Goal: Task Accomplishment & Management: Complete application form

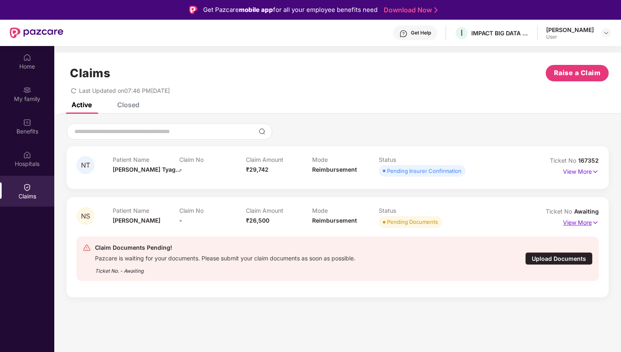
click at [596, 224] on img at bounding box center [595, 222] width 7 height 9
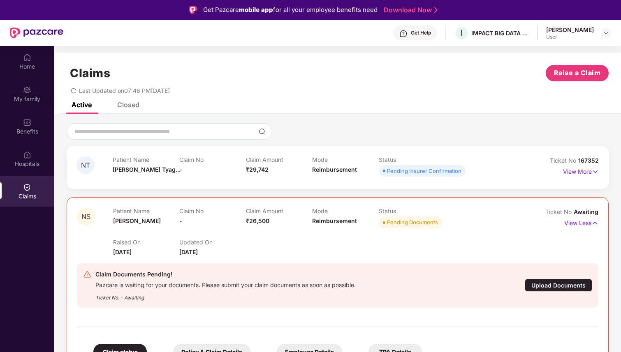
click at [555, 288] on div "Upload Documents" at bounding box center [558, 285] width 67 height 13
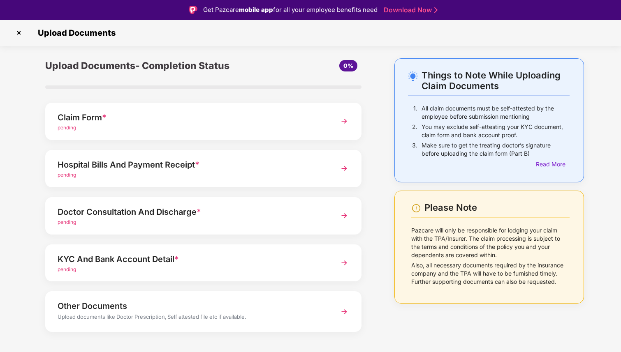
click at [327, 124] on div "Claim Form * pending" at bounding box center [203, 121] width 316 height 37
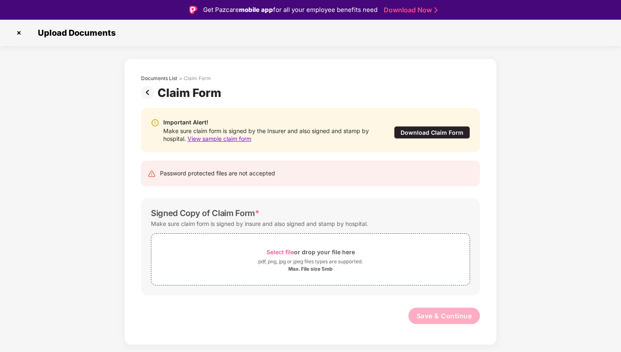
scroll to position [20, 0]
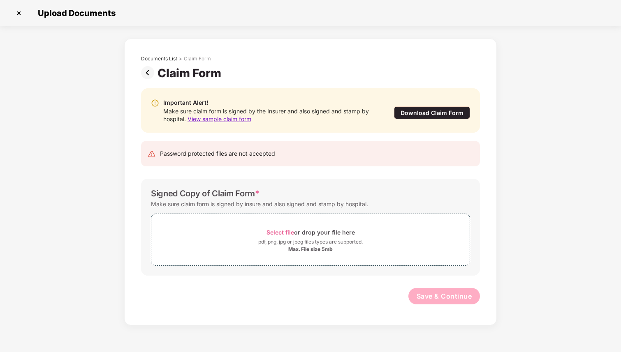
click at [18, 12] on img at bounding box center [18, 13] width 13 height 13
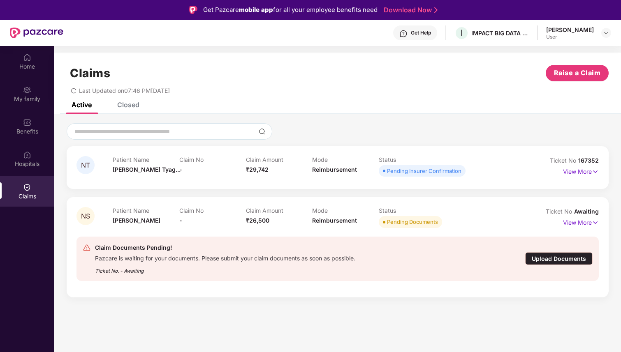
click at [546, 260] on div "Upload Documents" at bounding box center [558, 259] width 67 height 13
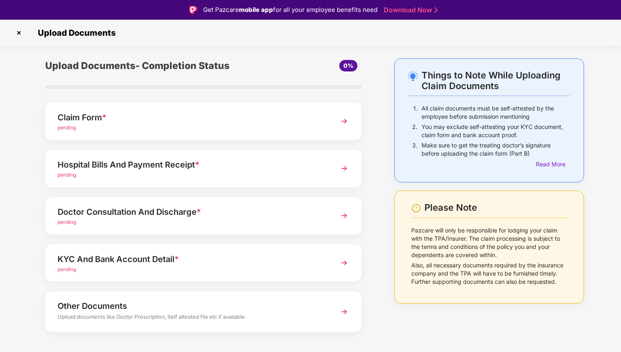
click at [344, 169] on img at bounding box center [344, 168] width 15 height 15
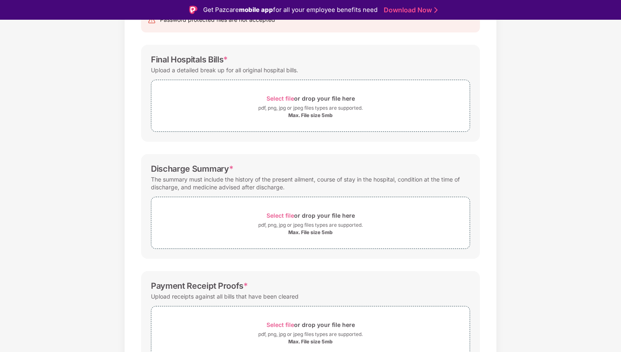
scroll to position [95, 0]
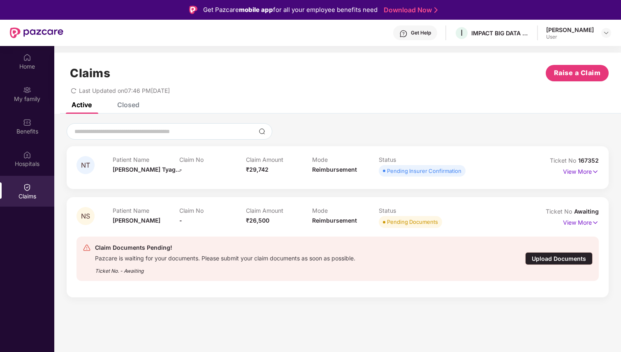
click at [561, 260] on div "Upload Documents" at bounding box center [558, 259] width 67 height 13
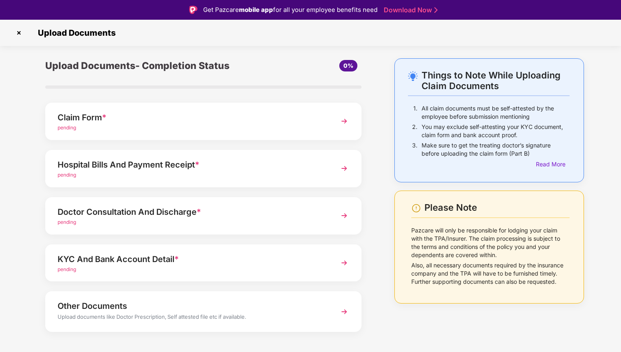
scroll to position [11, 0]
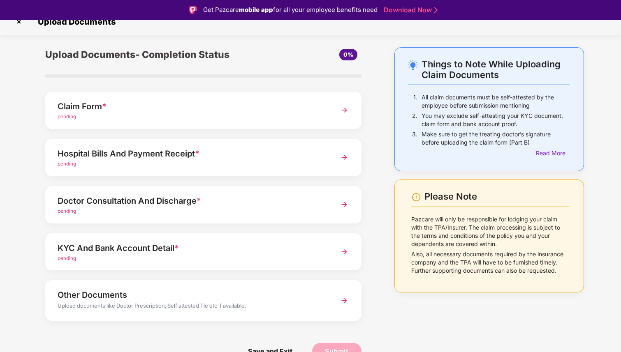
click at [345, 206] on img at bounding box center [344, 204] width 15 height 15
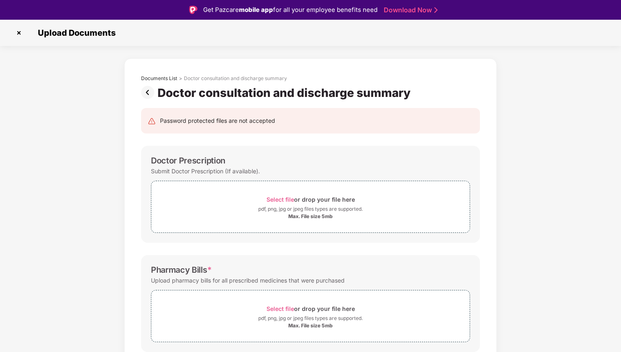
click at [146, 90] on img at bounding box center [149, 92] width 16 height 13
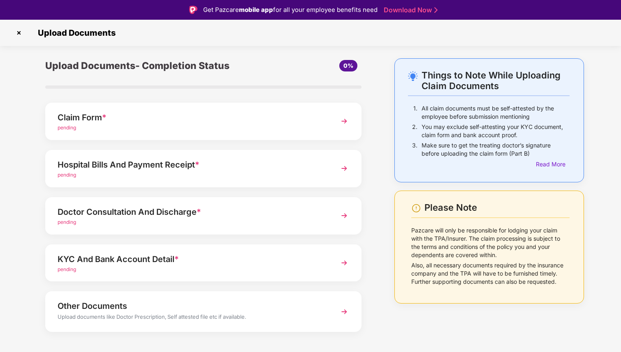
click at [18, 30] on img at bounding box center [18, 32] width 13 height 13
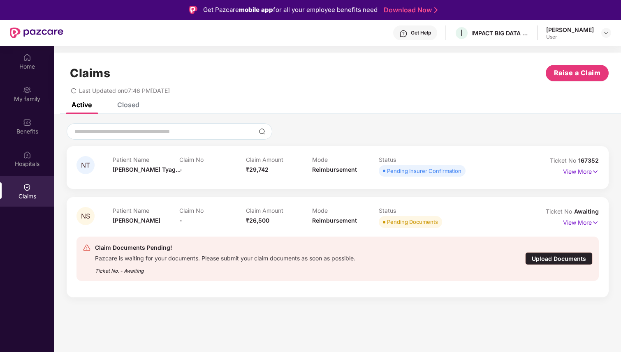
click at [429, 174] on div "Pending Insurer Confirmation" at bounding box center [424, 171] width 74 height 8
click at [434, 169] on div "Pending Insurer Confirmation" at bounding box center [424, 171] width 74 height 8
click at [422, 120] on div "NT Patient Name Nitanshi Tyag... Claim No - Claim Amount ₹29,742 Mode Reimburse…" at bounding box center [337, 210] width 567 height 192
click at [596, 173] on img at bounding box center [595, 171] width 7 height 9
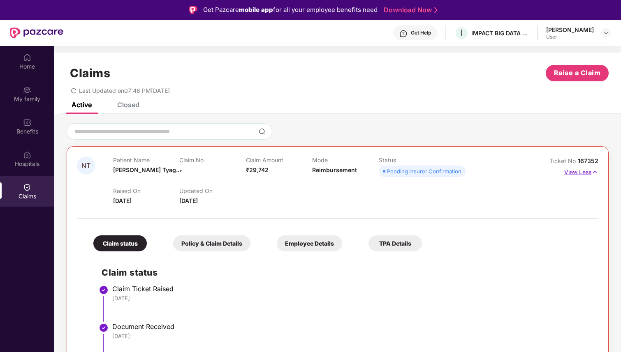
click at [596, 173] on img at bounding box center [594, 172] width 7 height 9
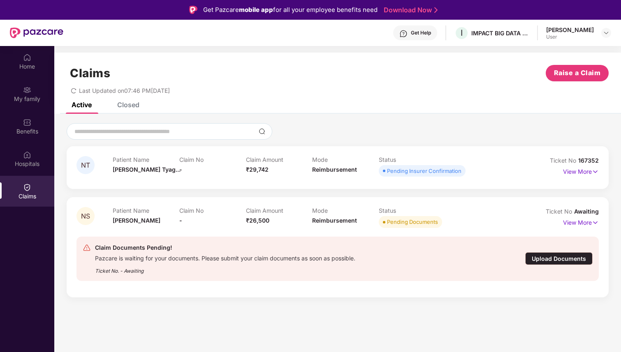
click at [589, 215] on span "Awaiting" at bounding box center [586, 211] width 25 height 7
click at [594, 223] on img at bounding box center [595, 222] width 7 height 9
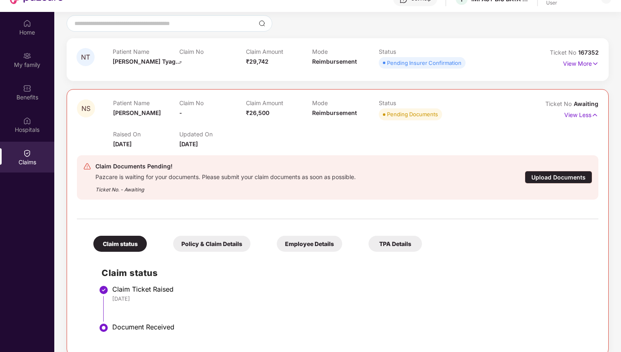
scroll to position [46, 0]
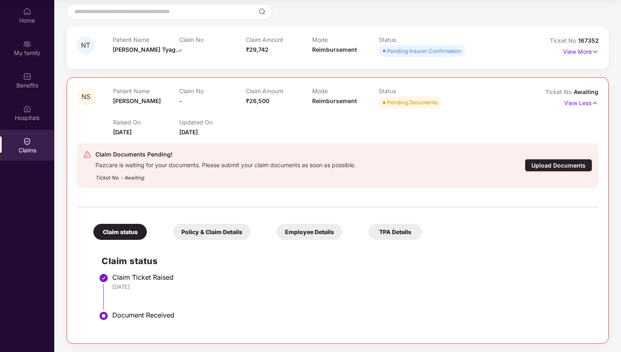
click at [376, 233] on div "TPA Details" at bounding box center [395, 232] width 53 height 16
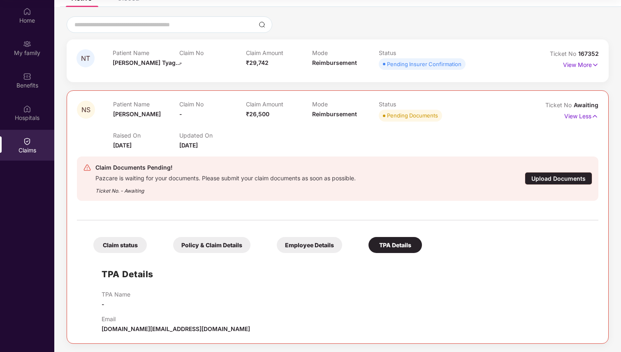
scroll to position [61, 0]
click at [592, 65] on img at bounding box center [595, 64] width 7 height 9
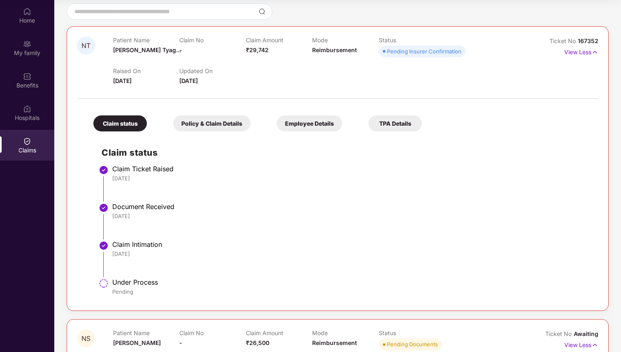
click at [403, 125] on div "TPA Details" at bounding box center [395, 124] width 53 height 16
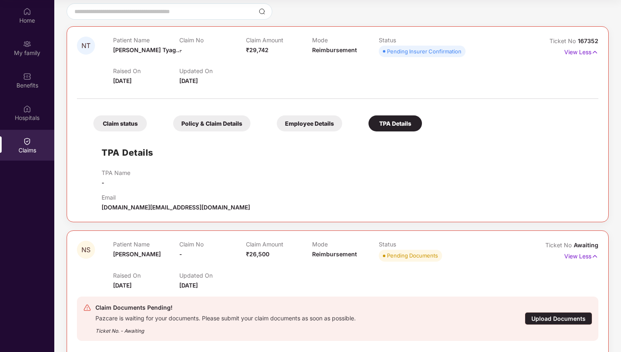
click at [328, 125] on div "Employee Details" at bounding box center [309, 124] width 65 height 16
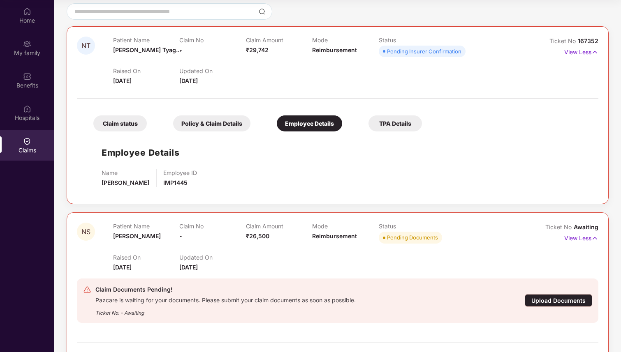
click at [215, 121] on div "Policy & Claim Details" at bounding box center [211, 124] width 77 height 16
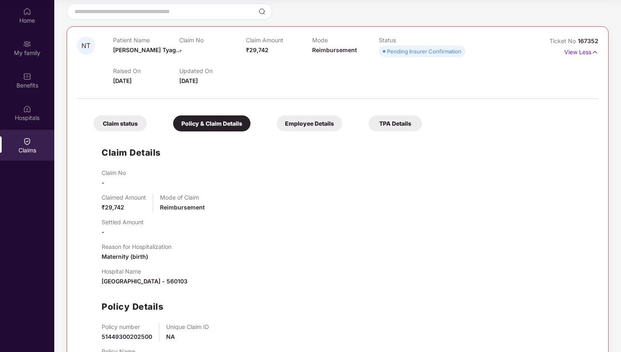
click at [107, 126] on div "Claim status" at bounding box center [119, 124] width 53 height 16
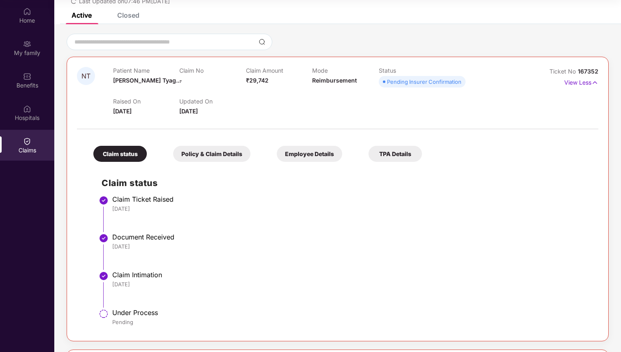
scroll to position [0, 0]
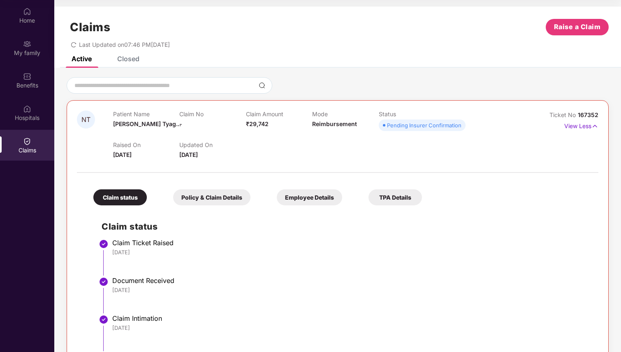
click at [383, 78] on div at bounding box center [338, 85] width 542 height 16
click at [127, 56] on div "Closed" at bounding box center [128, 59] width 22 height 8
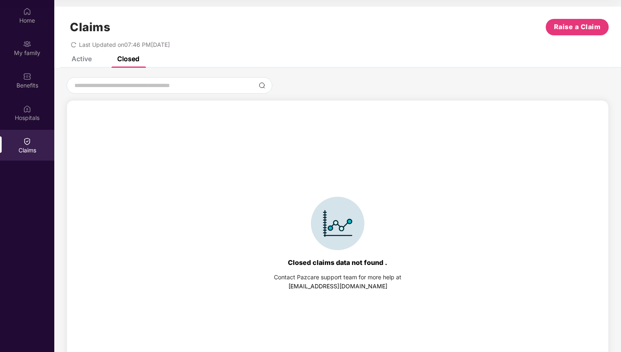
click at [83, 60] on div "Active" at bounding box center [82, 59] width 20 height 8
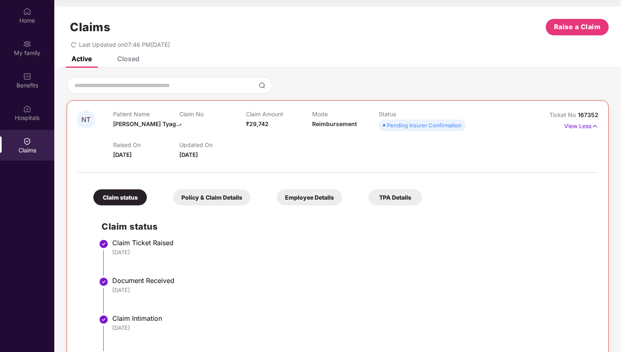
scroll to position [21, 0]
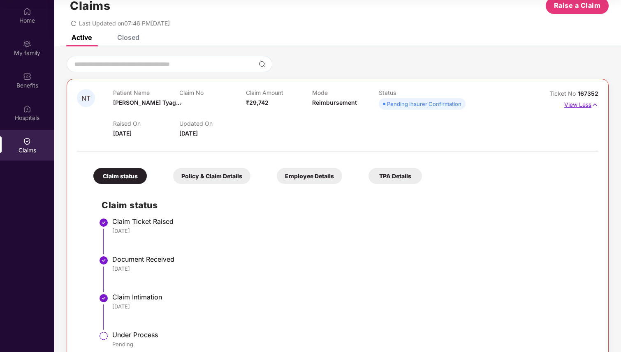
click at [589, 102] on p "View Less" at bounding box center [581, 103] width 34 height 11
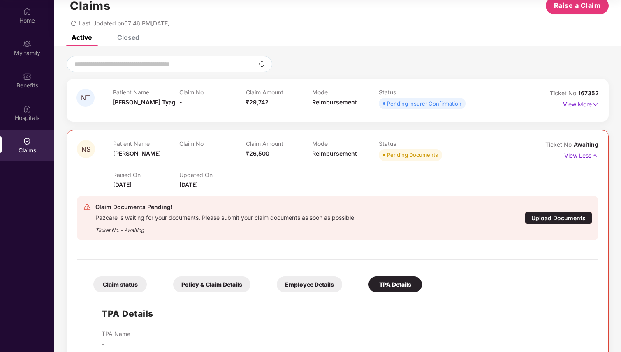
scroll to position [61, 0]
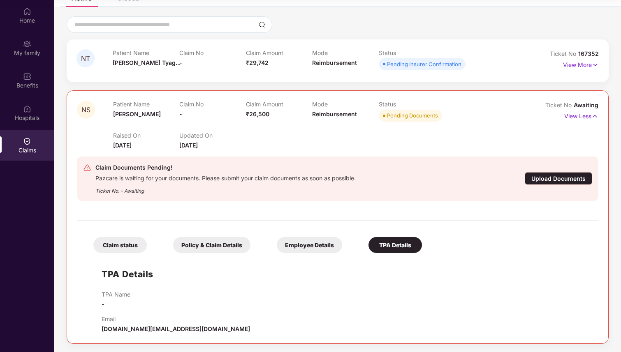
click at [584, 107] on span "Awaiting" at bounding box center [586, 105] width 25 height 7
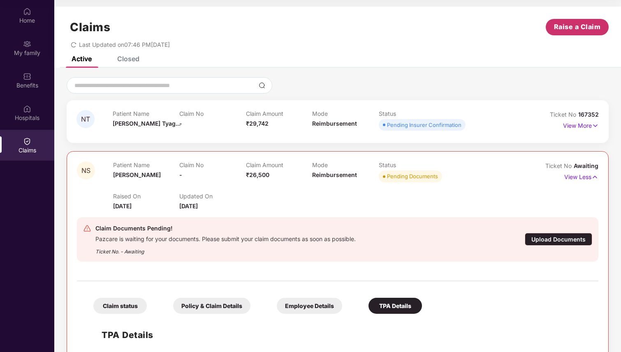
click at [567, 28] on span "Raise a Claim" at bounding box center [577, 27] width 47 height 10
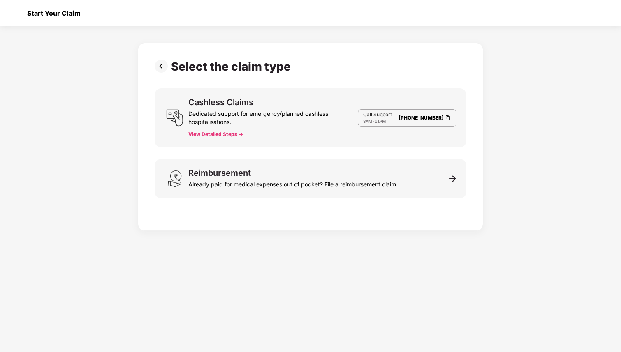
scroll to position [20, 0]
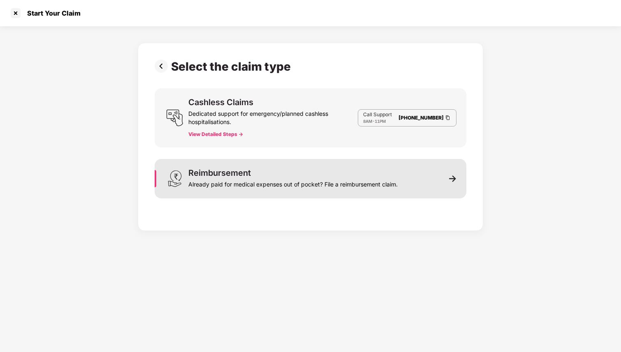
click at [456, 182] on img at bounding box center [452, 178] width 7 height 7
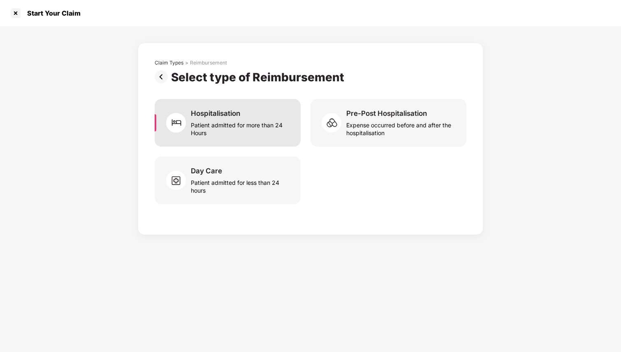
click at [235, 130] on div "Patient admitted for more than 24 Hours" at bounding box center [241, 127] width 100 height 19
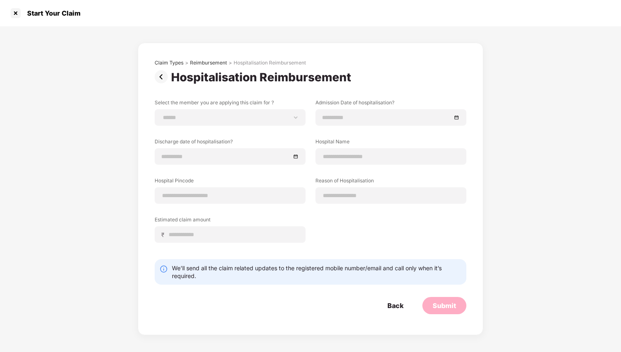
click at [160, 78] on img at bounding box center [163, 76] width 16 height 13
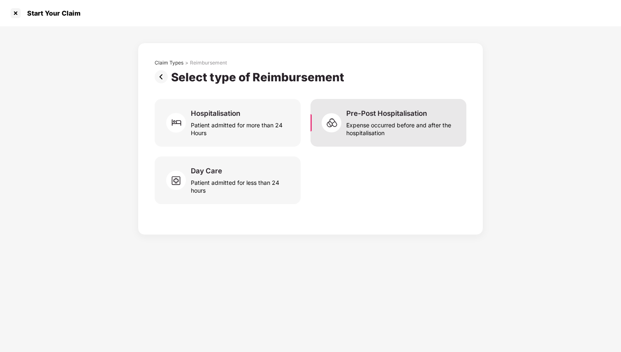
click at [385, 135] on div "Expense occurred before and after the hospitalisation" at bounding box center [401, 127] width 110 height 19
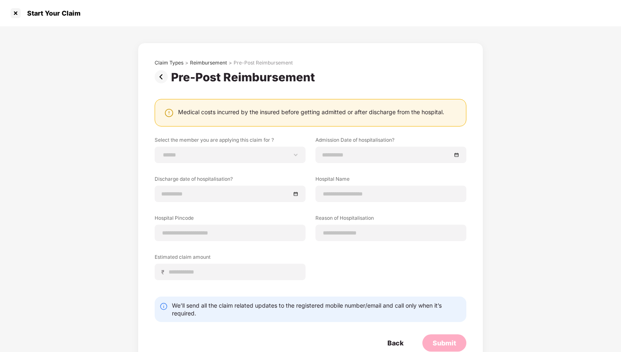
click at [161, 75] on img at bounding box center [163, 76] width 16 height 13
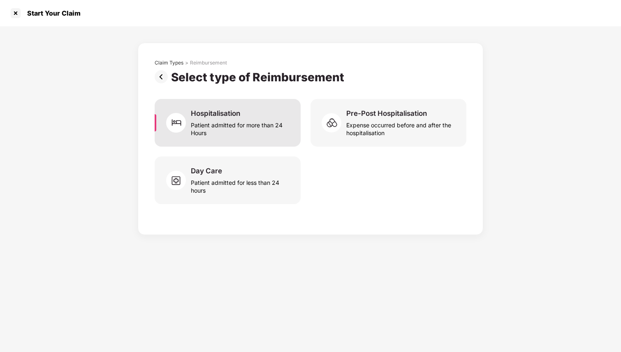
click at [233, 125] on div "Patient admitted for more than 24 Hours" at bounding box center [241, 127] width 100 height 19
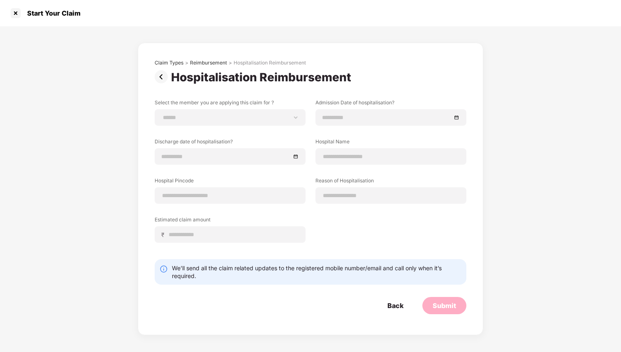
click at [162, 77] on img at bounding box center [163, 76] width 16 height 13
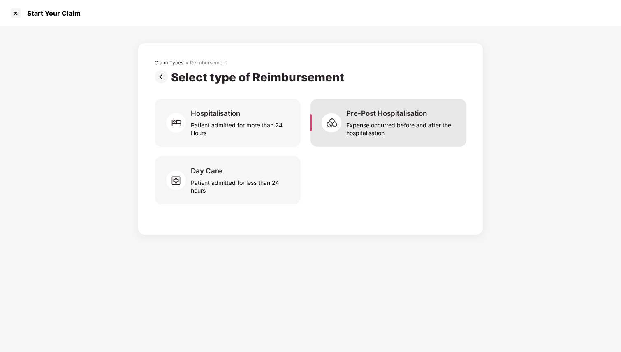
click at [412, 121] on div "Expense occurred before and after the hospitalisation" at bounding box center [401, 127] width 110 height 19
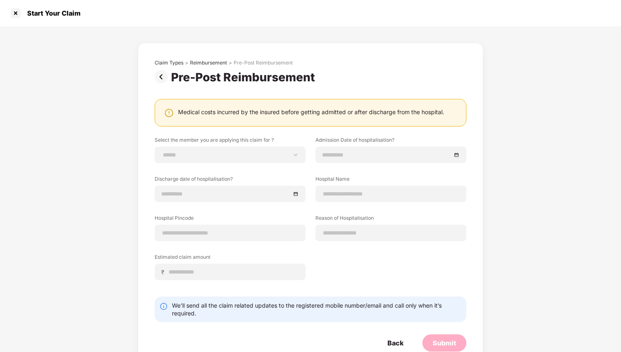
click at [161, 76] on img at bounding box center [163, 76] width 16 height 13
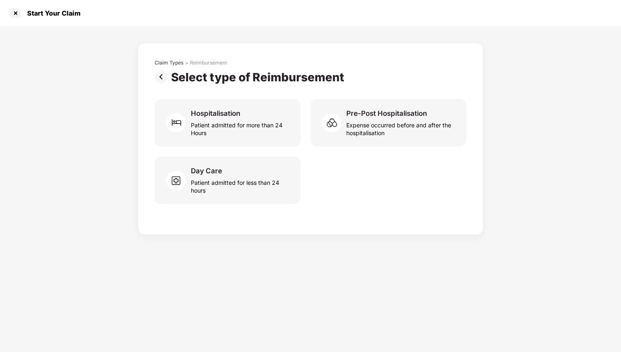
click at [70, 130] on div "Claim Types > Reimbursement Select type of Reimbursement Hospitalisation Patien…" at bounding box center [310, 130] width 621 height 209
click at [161, 80] on img at bounding box center [163, 76] width 16 height 13
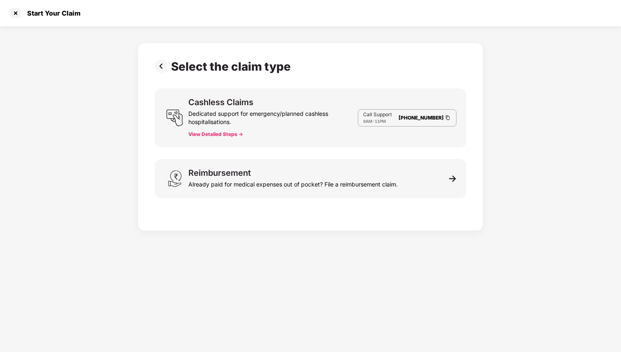
click at [162, 66] on img at bounding box center [163, 66] width 16 height 13
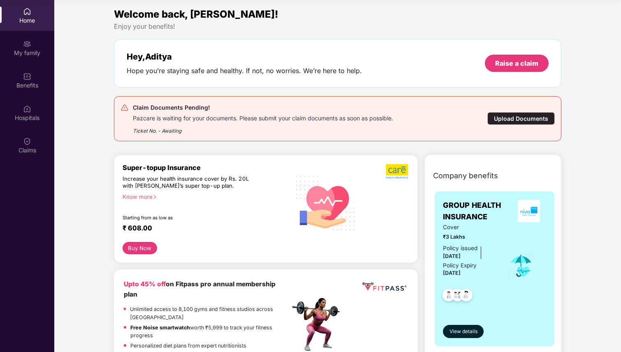
click at [227, 122] on div "Ticket No. - Awaiting" at bounding box center [263, 128] width 260 height 13
click at [220, 117] on div "Pazcare is waiting for your documents. Please submit your claim documents as so…" at bounding box center [263, 117] width 260 height 9
click at [517, 67] on div "Raise a claim" at bounding box center [516, 63] width 43 height 9
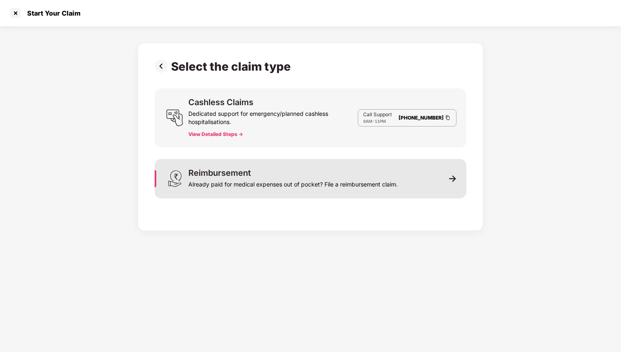
click at [336, 179] on div "Already paid for medical expenses out of pocket? File a reimbursement claim." at bounding box center [292, 183] width 209 height 12
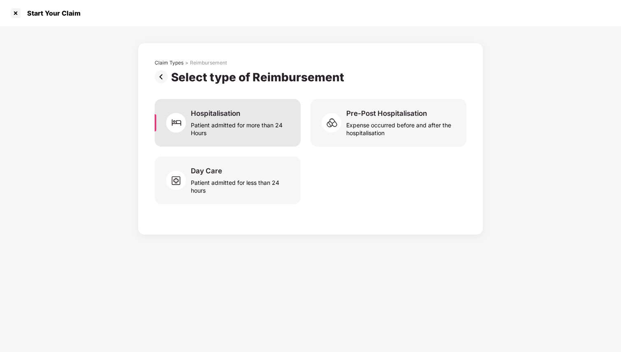
click at [220, 118] on div "Patient admitted for more than 24 Hours" at bounding box center [241, 127] width 100 height 19
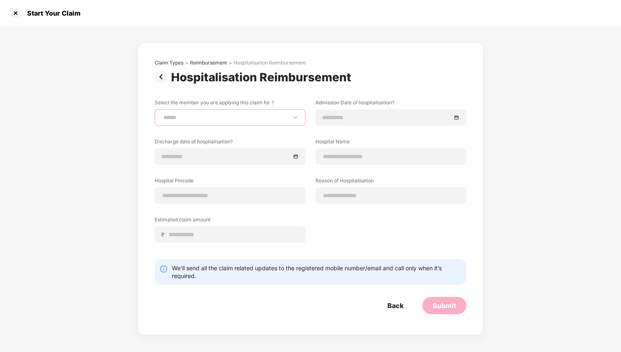
click at [212, 118] on select "**********" at bounding box center [230, 117] width 137 height 7
select select "**********"
click at [162, 114] on select "**********" at bounding box center [230, 117] width 137 height 7
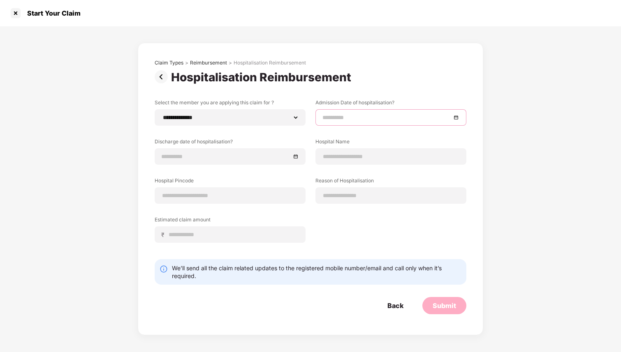
click at [336, 119] on input at bounding box center [386, 117] width 129 height 9
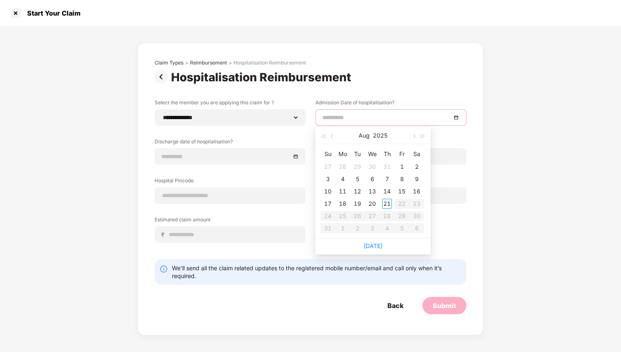
type input "**********"
click at [332, 139] on button "button" at bounding box center [332, 136] width 9 height 16
type input "**********"
click at [345, 204] on div "21" at bounding box center [343, 204] width 10 height 10
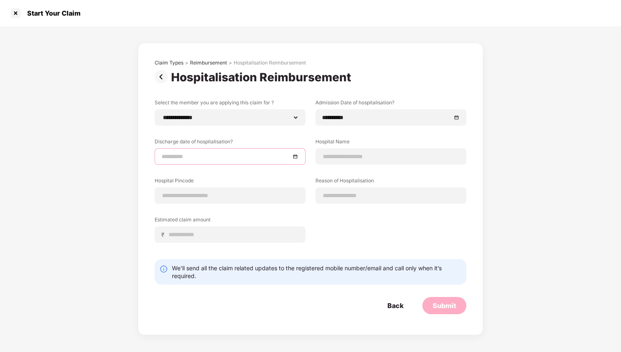
click at [222, 155] on input at bounding box center [226, 156] width 129 height 9
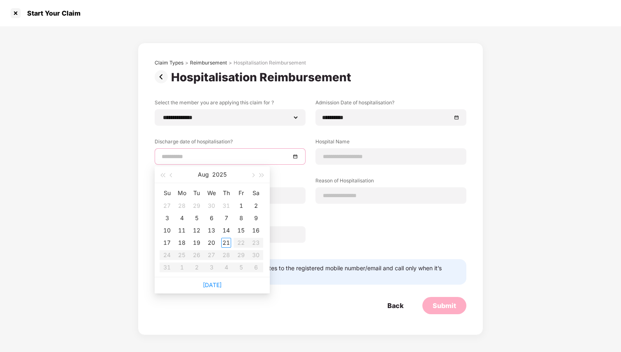
type input "**********"
click at [172, 176] on span "button" at bounding box center [172, 176] width 4 height 4
type input "**********"
click at [211, 243] on div "23" at bounding box center [211, 243] width 10 height 10
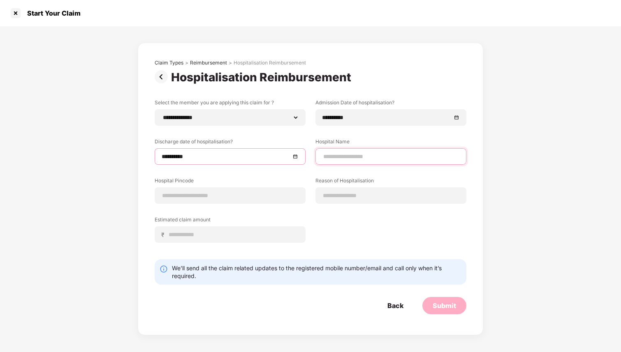
click at [380, 156] on input at bounding box center [390, 157] width 137 height 9
type input "**********"
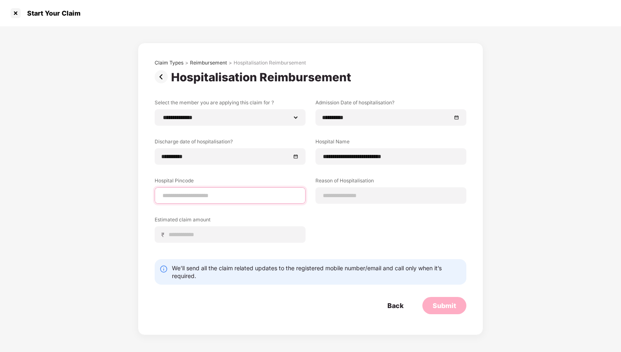
click at [229, 199] on input at bounding box center [230, 196] width 137 height 9
type input "******"
select select "*********"
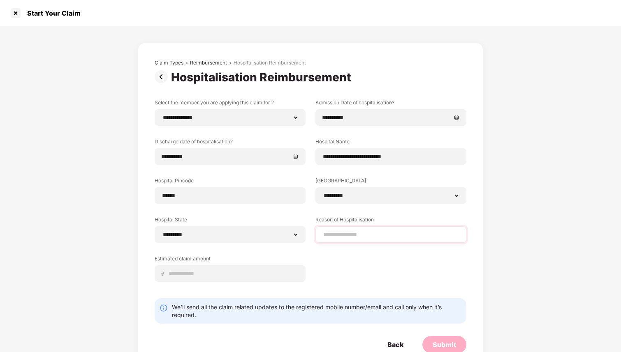
click at [345, 200] on div "**********" at bounding box center [390, 196] width 151 height 16
click at [345, 237] on input at bounding box center [390, 235] width 137 height 9
type input "*********"
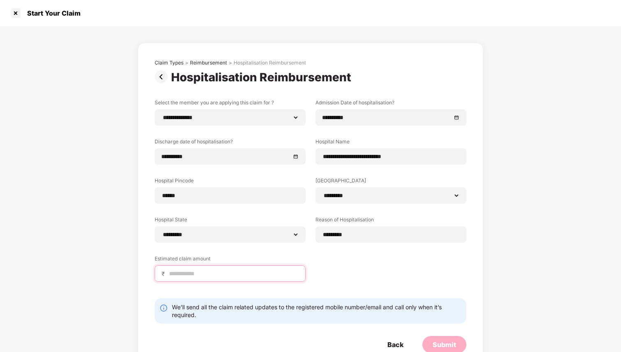
click at [230, 273] on input at bounding box center [233, 274] width 130 height 9
type input "*****"
click at [124, 248] on div "**********" at bounding box center [310, 200] width 621 height 348
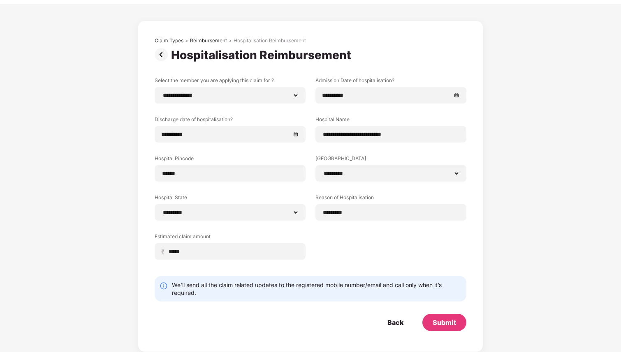
click at [253, 316] on div "Back Submit" at bounding box center [311, 322] width 312 height 17
click at [445, 321] on div "Submit" at bounding box center [444, 322] width 23 height 9
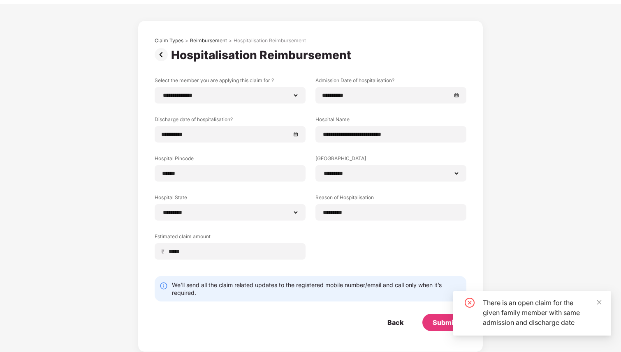
click at [471, 304] on icon "close-circle" at bounding box center [470, 303] width 10 height 10
click at [600, 303] on icon "close" at bounding box center [599, 303] width 6 height 6
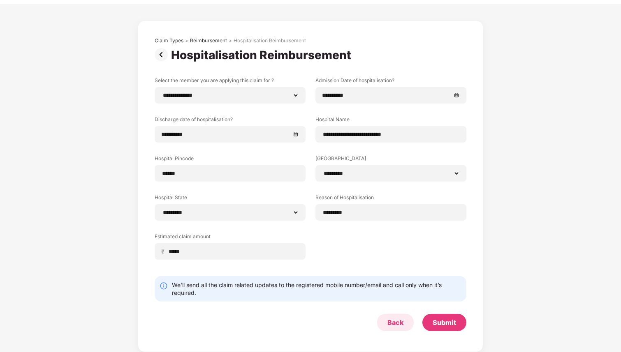
click at [400, 323] on div "Back" at bounding box center [395, 322] width 16 height 9
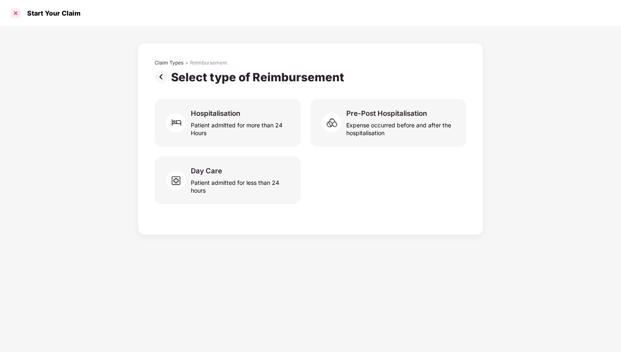
click at [15, 14] on div at bounding box center [15, 13] width 13 height 13
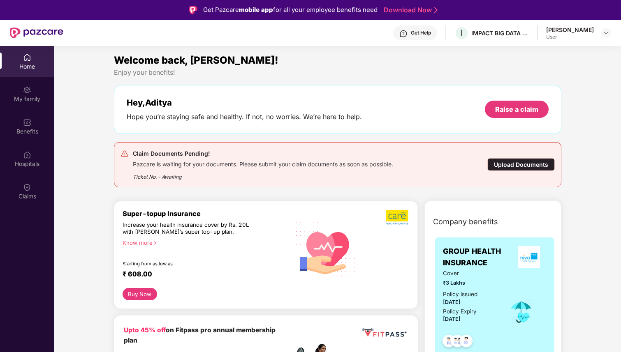
click at [517, 165] on div "Upload Documents" at bounding box center [520, 164] width 67 height 13
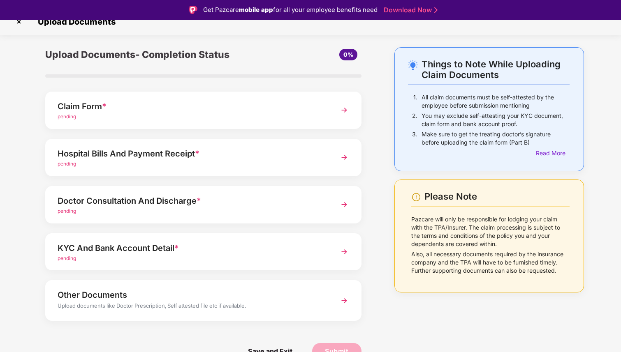
scroll to position [20, 0]
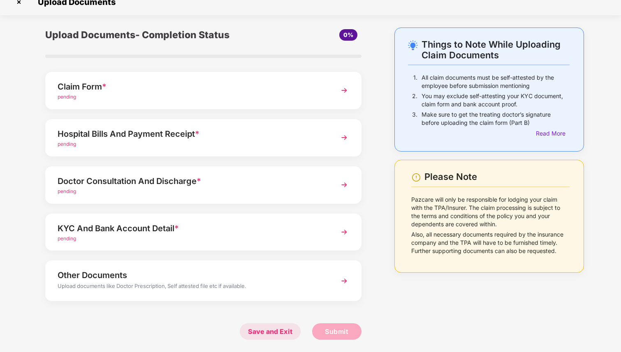
click at [273, 330] on span "Save and Exit" at bounding box center [270, 332] width 61 height 16
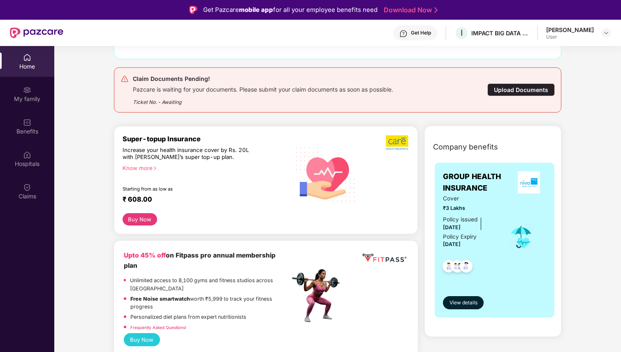
scroll to position [87, 0]
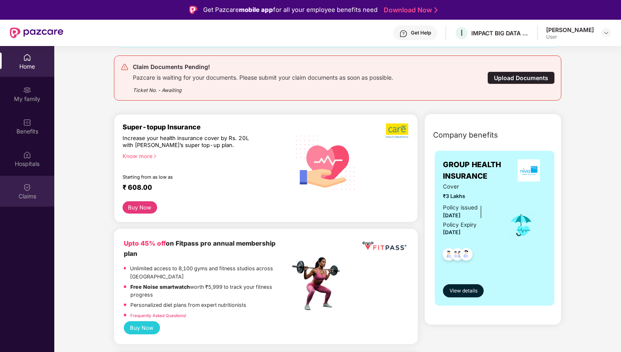
click at [32, 186] on div "Claims" at bounding box center [27, 191] width 54 height 31
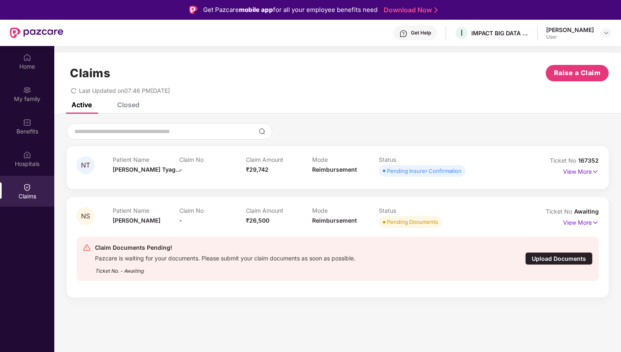
click at [88, 216] on span "NS" at bounding box center [85, 216] width 9 height 7
click at [86, 249] on img at bounding box center [87, 248] width 8 height 8
click at [130, 269] on div "Ticket No. - Awaiting" at bounding box center [225, 268] width 260 height 13
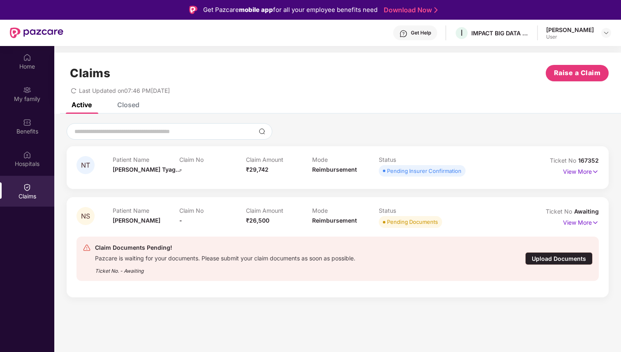
click at [409, 225] on div "Pending Documents" at bounding box center [412, 222] width 51 height 8
click at [593, 221] on img at bounding box center [595, 222] width 7 height 9
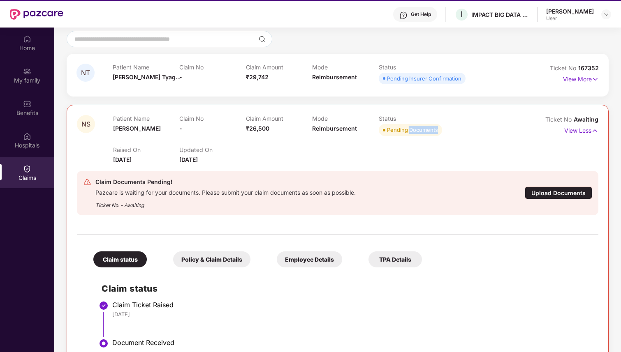
scroll to position [46, 0]
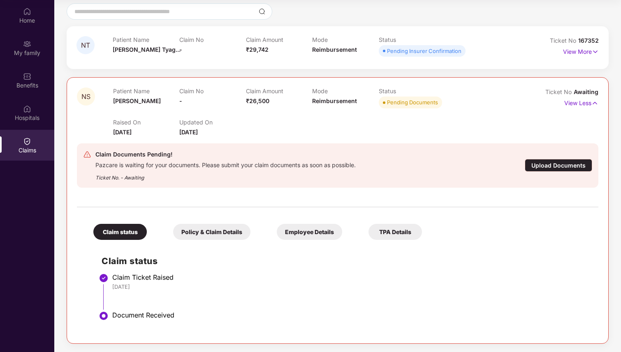
click at [224, 232] on div "Policy & Claim Details" at bounding box center [211, 232] width 77 height 16
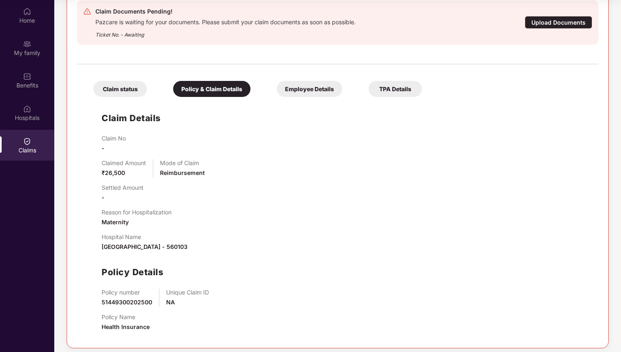
scroll to position [222, 0]
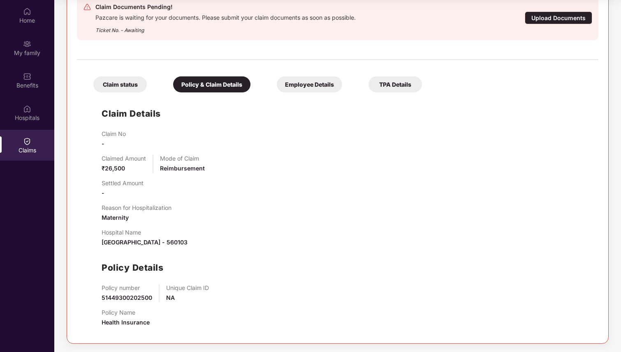
click at [325, 84] on div "Employee Details" at bounding box center [309, 85] width 65 height 16
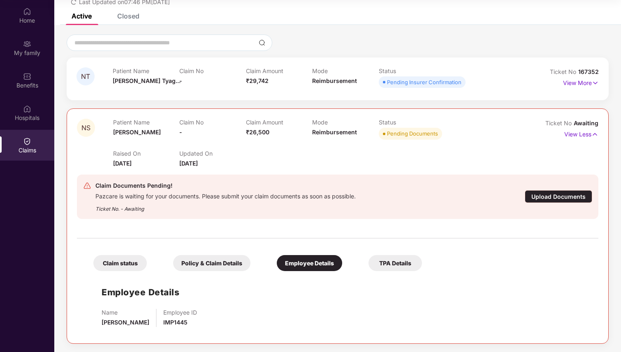
scroll to position [43, 0]
click at [393, 259] on div "TPA Details" at bounding box center [395, 263] width 53 height 16
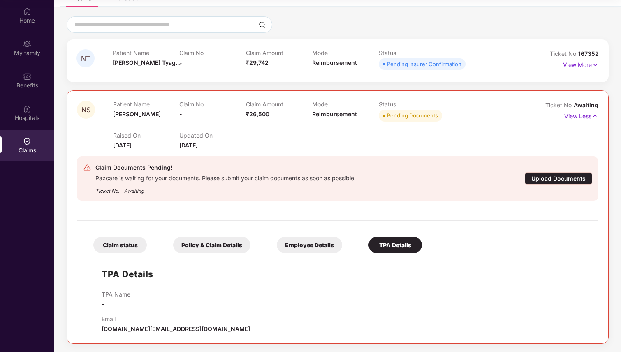
click at [114, 244] on div "Claim status" at bounding box center [119, 245] width 53 height 16
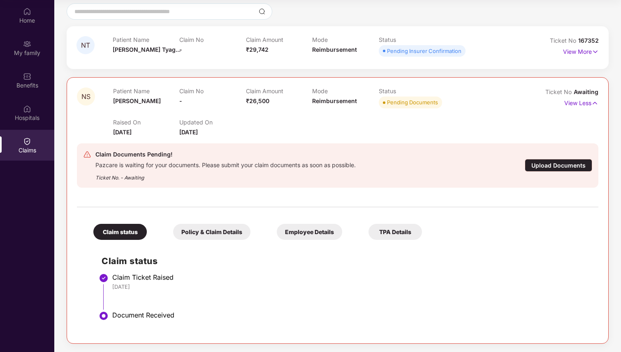
click at [558, 166] on div "Upload Documents" at bounding box center [558, 165] width 67 height 13
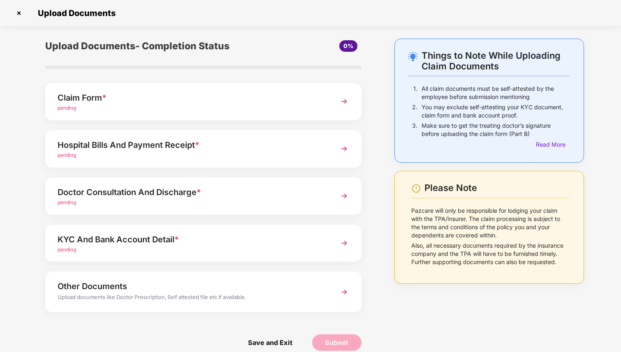
click at [346, 101] on img at bounding box center [344, 101] width 15 height 15
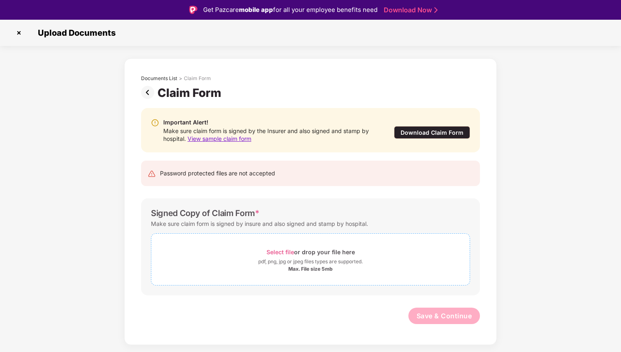
click at [285, 253] on span "Select file" at bounding box center [281, 252] width 28 height 7
click at [283, 252] on span "Select file" at bounding box center [281, 252] width 28 height 7
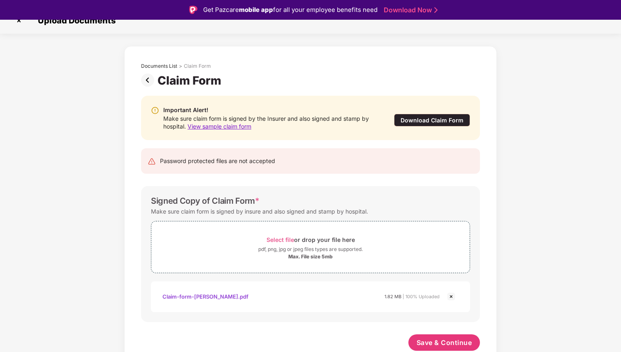
scroll to position [12, 0]
click at [454, 344] on span "Save & Continue" at bounding box center [445, 343] width 56 height 9
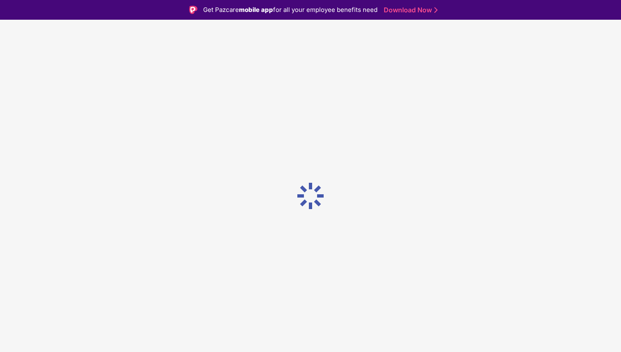
scroll to position [0, 0]
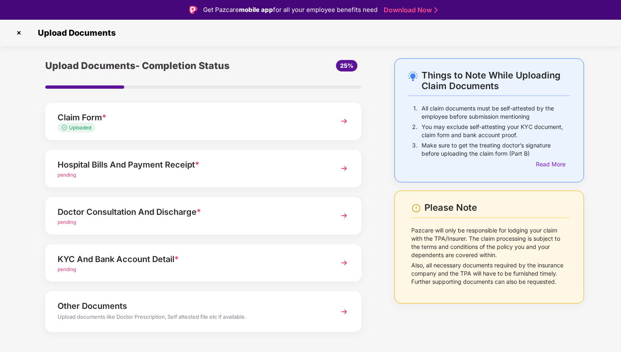
click at [344, 171] on img at bounding box center [344, 168] width 15 height 15
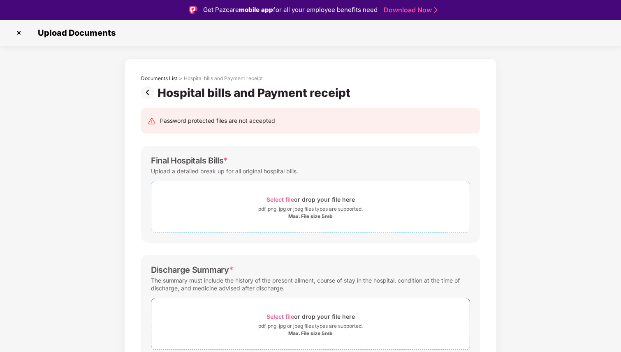
click at [282, 196] on div "Select file or drop your file here" at bounding box center [311, 199] width 88 height 11
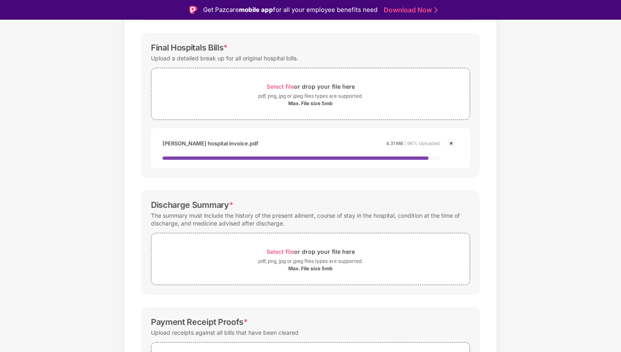
scroll to position [117, 0]
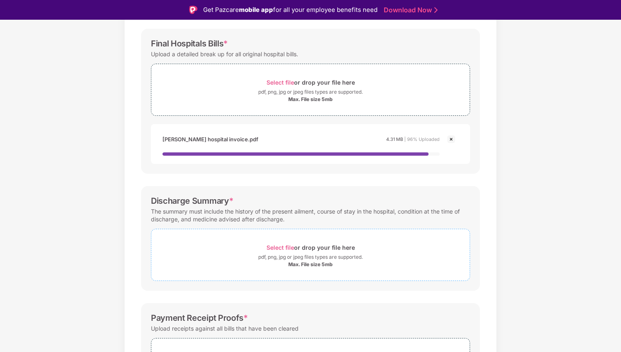
click at [285, 247] on span "Select file" at bounding box center [281, 247] width 28 height 7
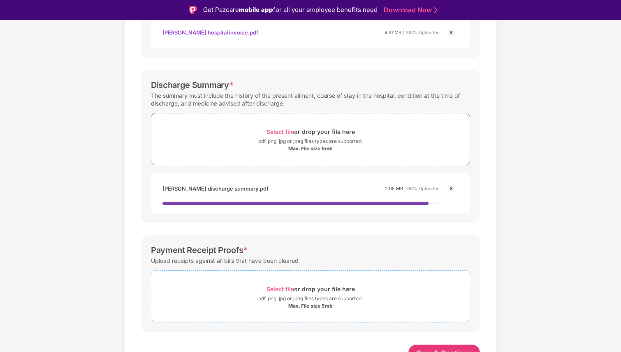
scroll to position [234, 0]
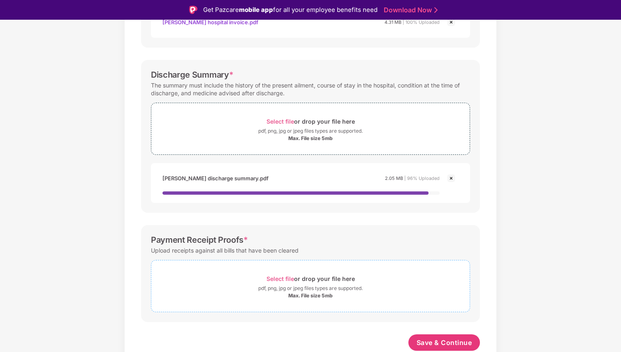
click at [281, 281] on span "Select file" at bounding box center [281, 279] width 28 height 7
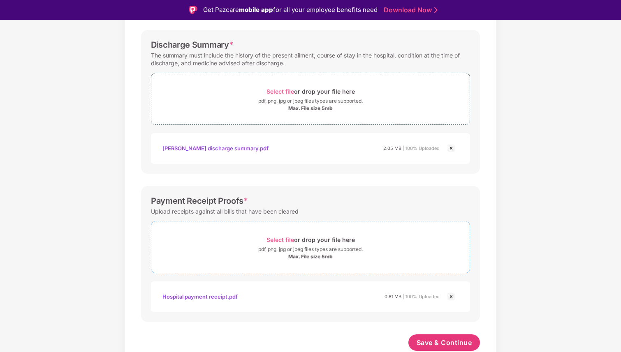
scroll to position [20, 0]
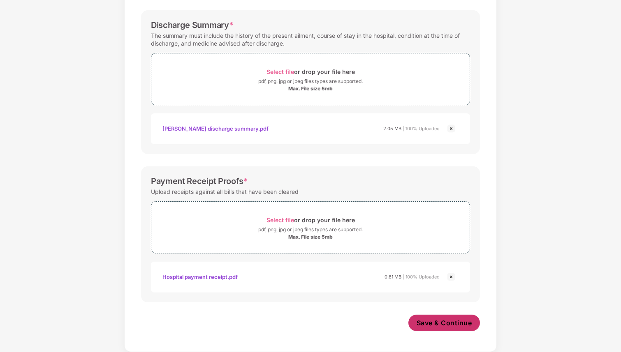
click at [450, 323] on span "Save & Continue" at bounding box center [445, 323] width 56 height 9
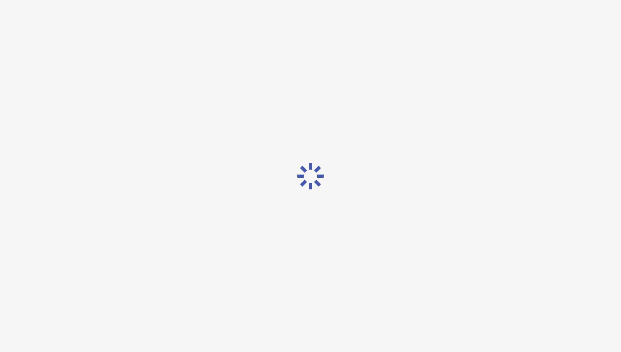
scroll to position [0, 0]
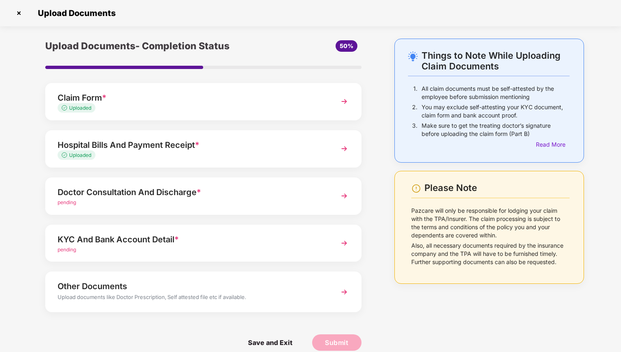
click at [343, 194] on img at bounding box center [344, 196] width 15 height 15
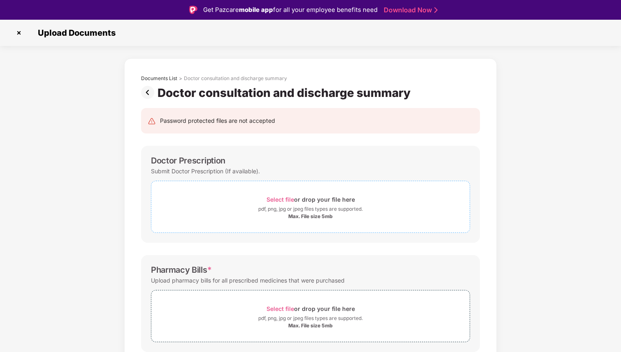
click at [276, 197] on span "Select file" at bounding box center [281, 199] width 28 height 7
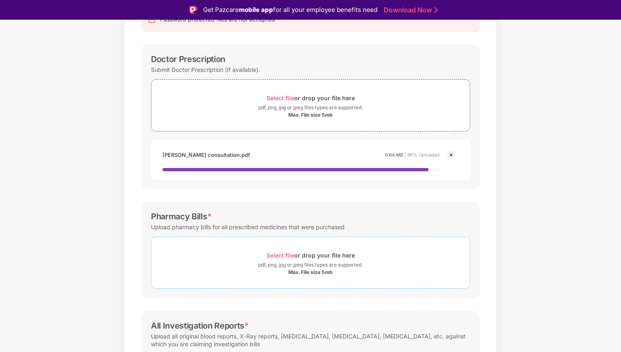
scroll to position [105, 0]
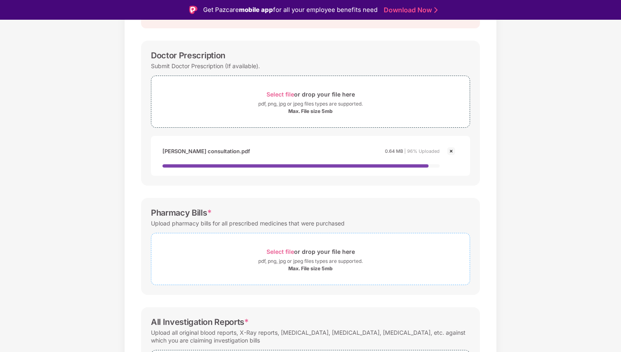
click at [290, 251] on span "Select file" at bounding box center [281, 251] width 28 height 7
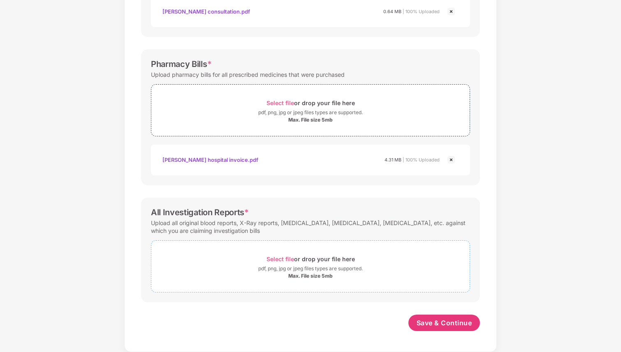
scroll to position [225, 0]
click at [285, 260] on span "Select file" at bounding box center [281, 259] width 28 height 7
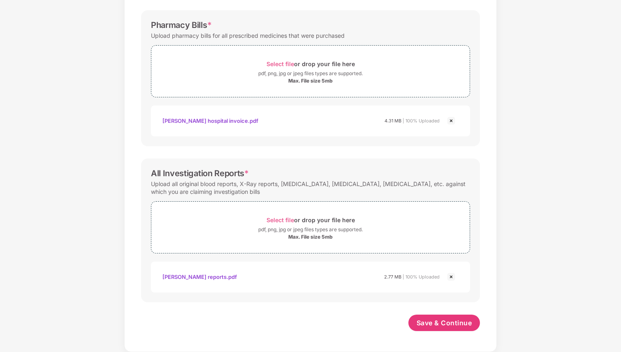
scroll to position [264, 0]
click at [454, 326] on span "Save & Continue" at bounding box center [445, 323] width 56 height 9
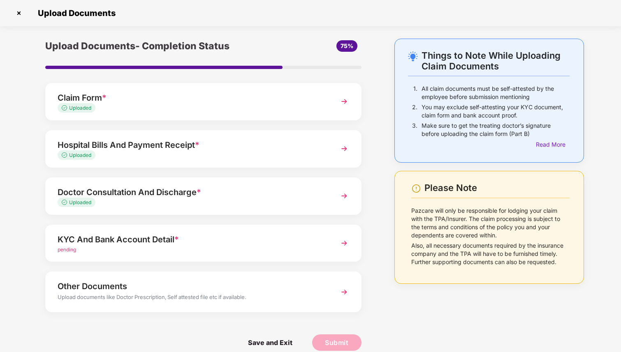
scroll to position [11, 0]
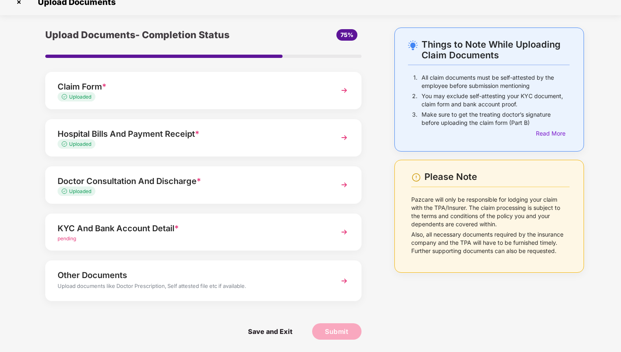
click at [347, 232] on img at bounding box center [344, 232] width 15 height 15
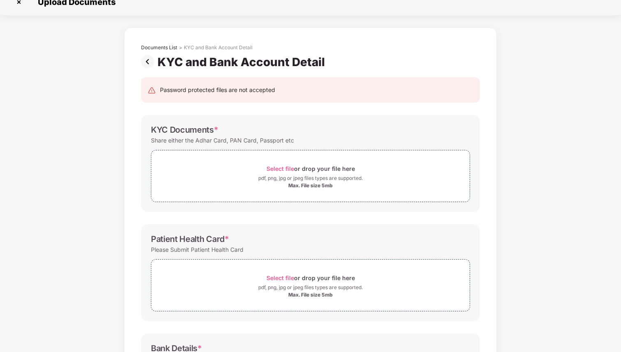
scroll to position [0, 0]
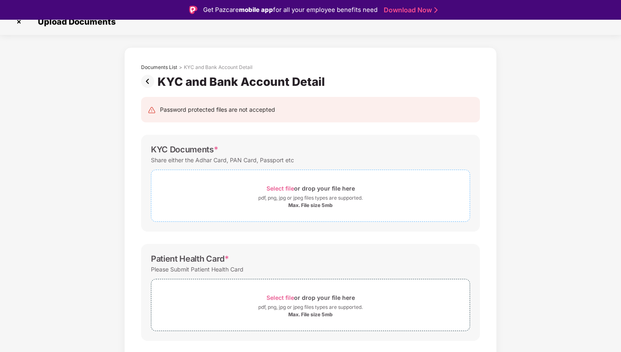
click at [284, 186] on span "Select file" at bounding box center [281, 188] width 28 height 7
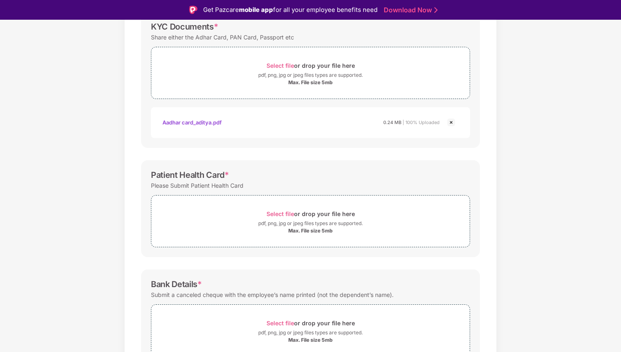
scroll to position [136, 0]
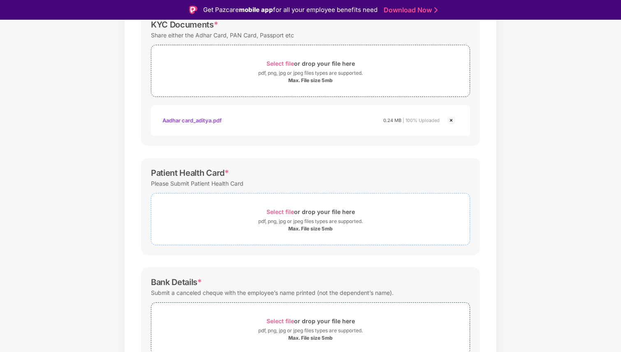
click at [283, 212] on span "Select file" at bounding box center [281, 212] width 28 height 7
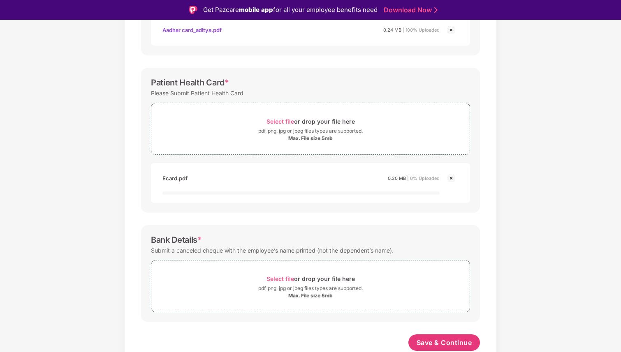
scroll to position [20, 0]
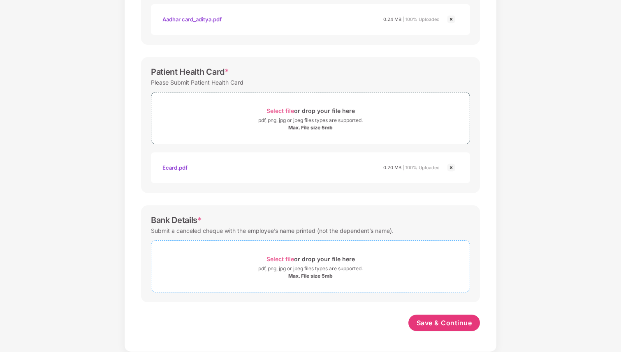
click at [286, 259] on span "Select file" at bounding box center [281, 259] width 28 height 7
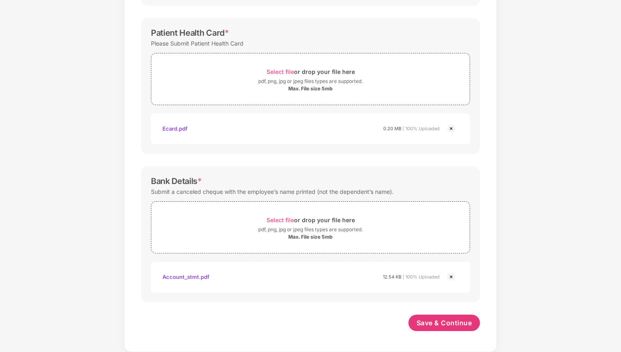
scroll to position [257, 0]
click at [452, 322] on span "Save & Continue" at bounding box center [445, 323] width 56 height 9
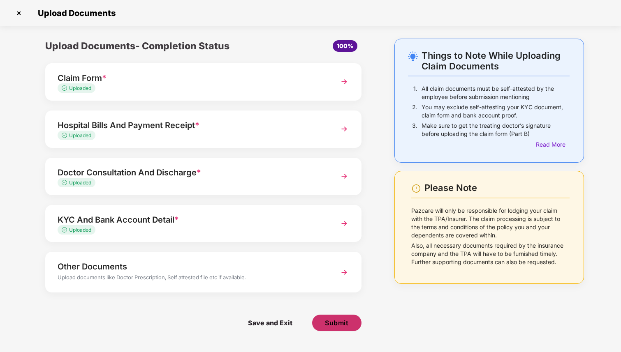
click at [340, 322] on span "Submit" at bounding box center [336, 323] width 23 height 9
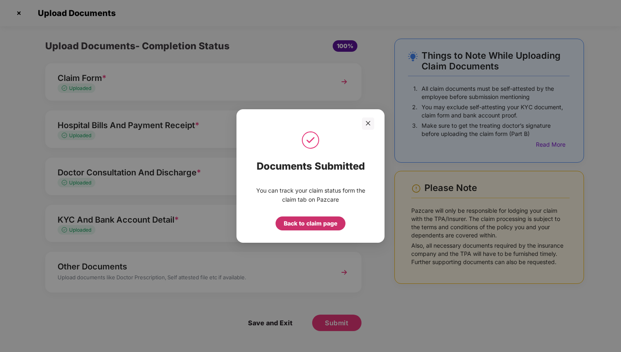
click at [317, 223] on div "Back to claim page" at bounding box center [310, 223] width 53 height 9
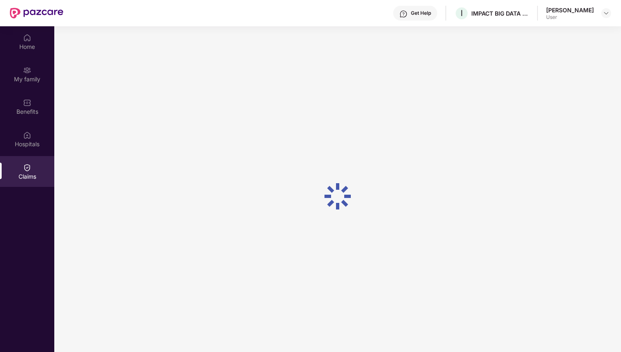
scroll to position [46, 0]
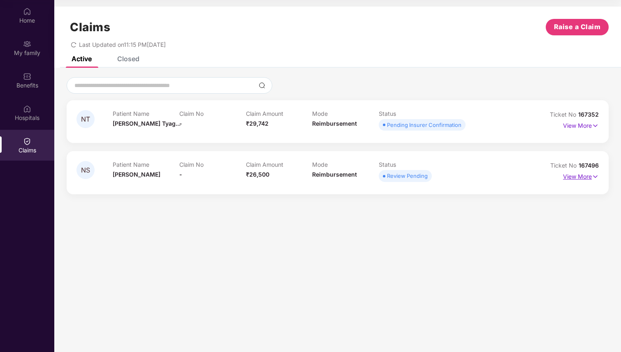
click at [594, 177] on img at bounding box center [595, 176] width 7 height 9
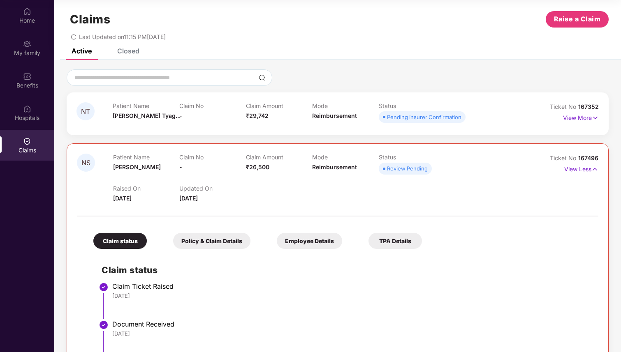
scroll to position [0, 0]
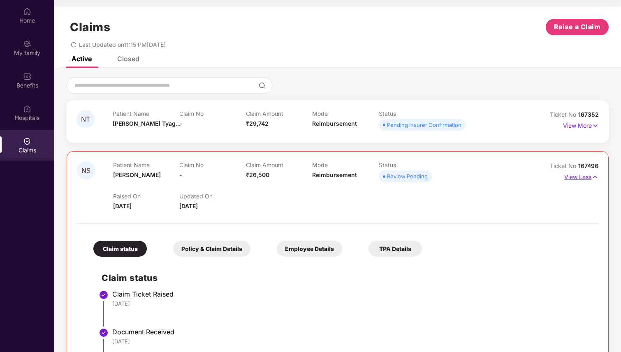
click at [577, 174] on p "View Less" at bounding box center [581, 176] width 34 height 11
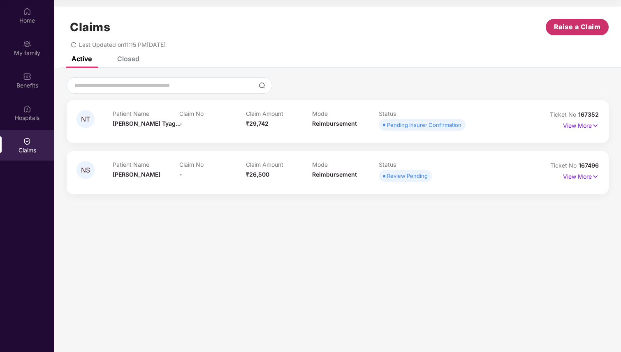
click at [571, 27] on span "Raise a Claim" at bounding box center [577, 27] width 47 height 10
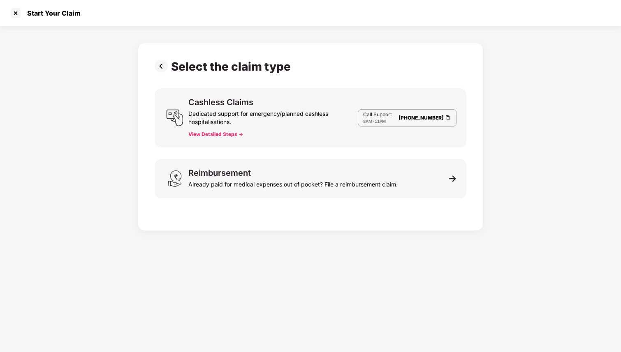
scroll to position [20, 0]
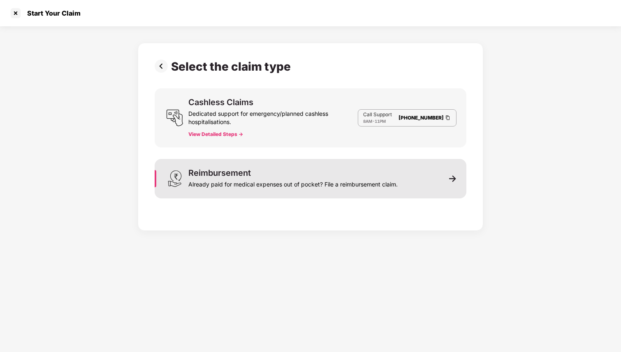
click at [453, 178] on img at bounding box center [452, 178] width 7 height 7
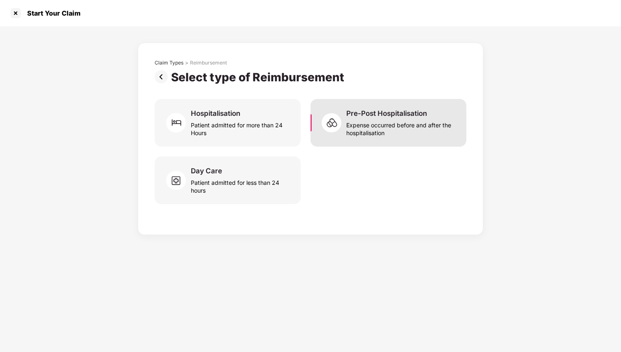
click at [377, 119] on div "Expense occurred before and after the hospitalisation" at bounding box center [401, 127] width 110 height 19
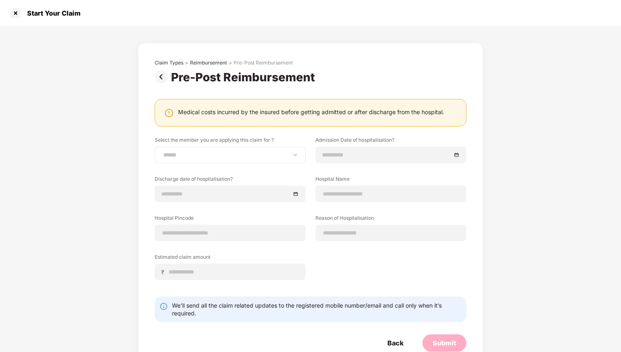
click at [257, 147] on div "**********" at bounding box center [230, 155] width 151 height 16
click at [231, 153] on select "**********" at bounding box center [230, 155] width 137 height 7
select select "**********"
click at [162, 152] on select "**********" at bounding box center [230, 155] width 137 height 7
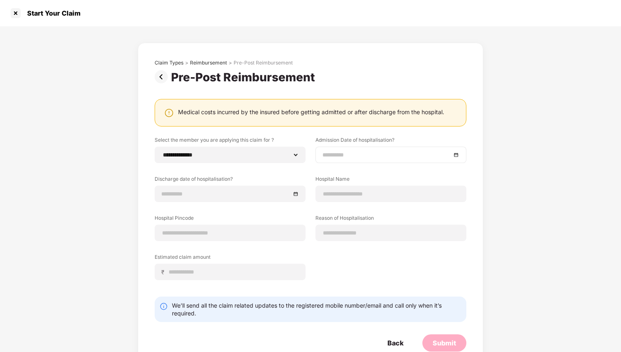
click at [328, 153] on input at bounding box center [386, 155] width 129 height 9
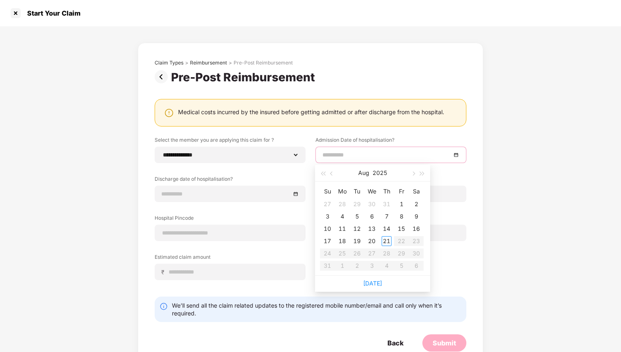
type input "**********"
click at [330, 175] on button "button" at bounding box center [331, 173] width 9 height 16
type input "**********"
click at [341, 239] on div "21" at bounding box center [342, 242] width 10 height 10
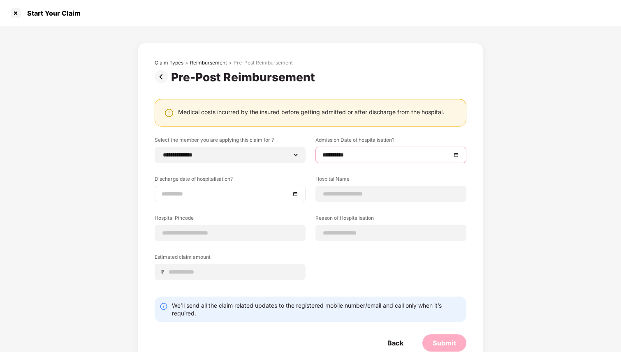
click at [234, 197] on input at bounding box center [226, 194] width 129 height 9
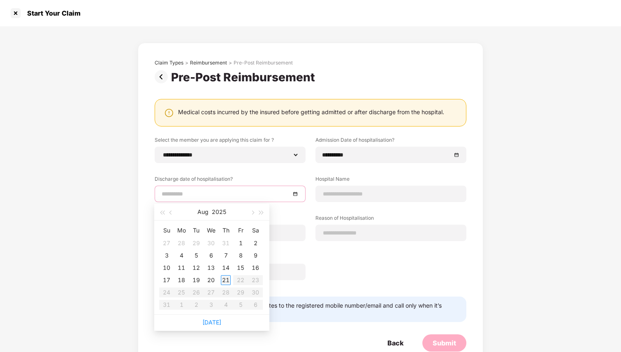
type input "**********"
click at [171, 213] on span "button" at bounding box center [171, 213] width 4 height 4
type input "**********"
click at [211, 279] on div "23" at bounding box center [211, 281] width 10 height 10
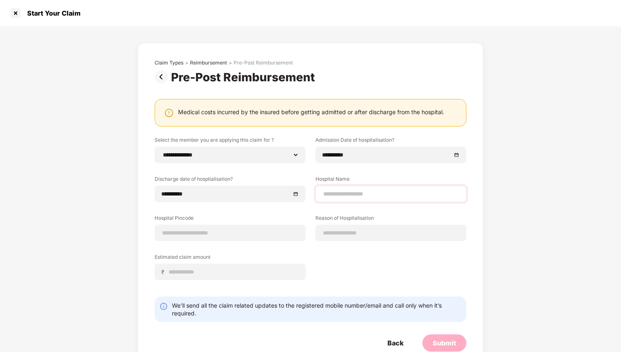
click at [352, 199] on div at bounding box center [390, 194] width 151 height 16
click at [340, 192] on input at bounding box center [390, 194] width 137 height 9
type input "**********"
click at [218, 235] on input at bounding box center [230, 233] width 137 height 9
type input "******"
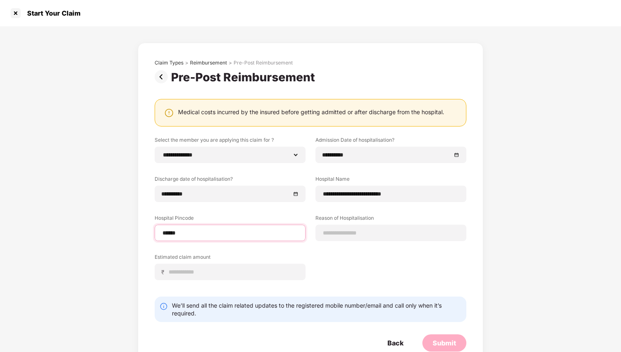
select select "*********"
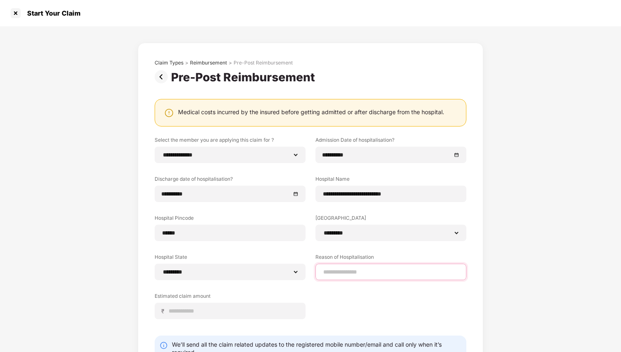
click at [345, 269] on input at bounding box center [390, 272] width 137 height 9
type input "*********"
click at [236, 313] on input at bounding box center [233, 311] width 130 height 9
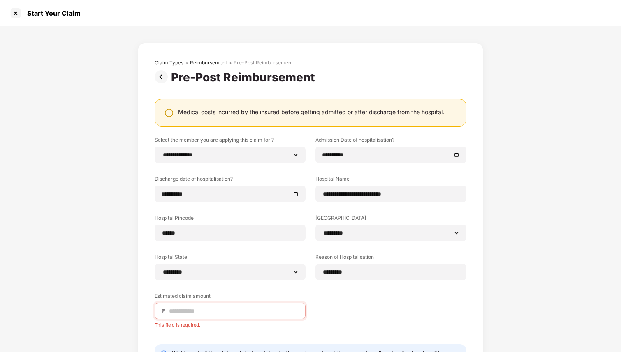
click at [110, 259] on div "**********" at bounding box center [310, 223] width 621 height 394
click at [176, 311] on input at bounding box center [233, 311] width 130 height 9
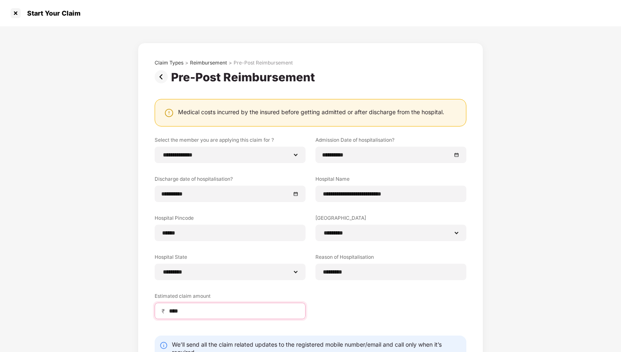
type input "****"
click at [332, 308] on div "**********" at bounding box center [311, 234] width 312 height 195
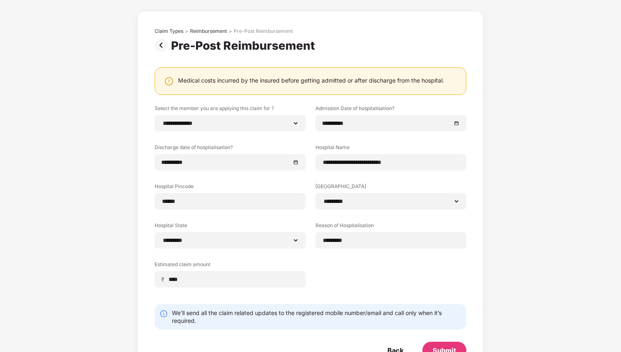
scroll to position [60, 0]
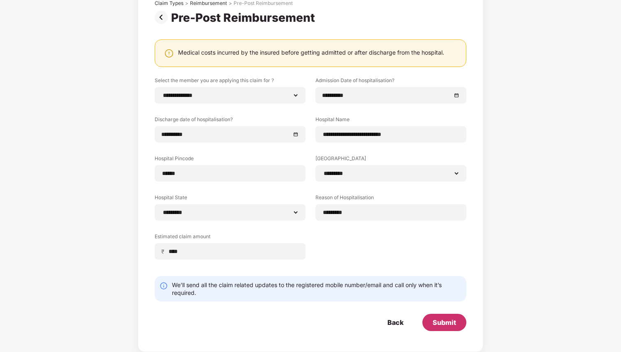
click at [454, 323] on div "Submit" at bounding box center [444, 322] width 23 height 9
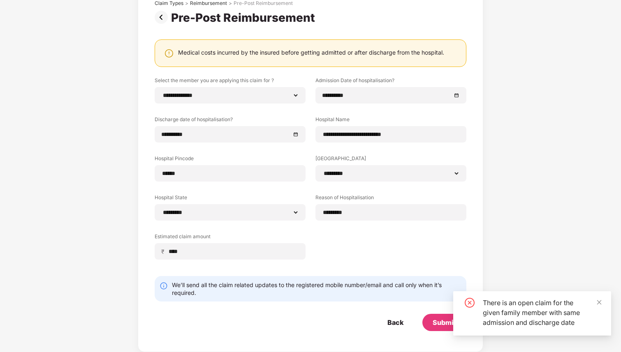
click at [431, 306] on form "**********" at bounding box center [311, 204] width 312 height 255
click at [470, 303] on icon "close-circle" at bounding box center [470, 303] width 10 height 10
click at [469, 301] on icon "close-circle" at bounding box center [470, 303] width 10 height 10
click at [470, 302] on icon "close-circle" at bounding box center [470, 303] width 10 height 10
click at [598, 302] on icon "close" at bounding box center [599, 303] width 6 height 6
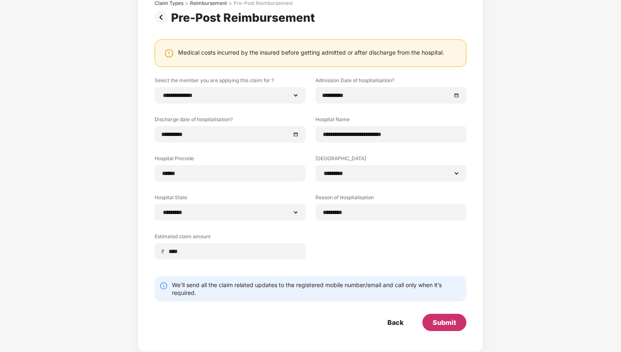
click at [447, 322] on div "Submit" at bounding box center [444, 322] width 23 height 9
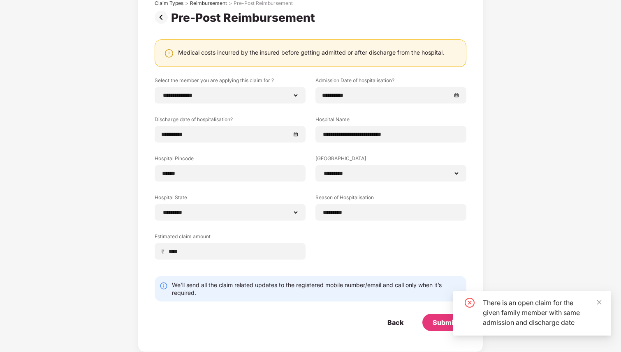
click at [471, 301] on icon "close-circle" at bounding box center [470, 303] width 10 height 10
click at [601, 304] on icon "close" at bounding box center [599, 303] width 6 height 6
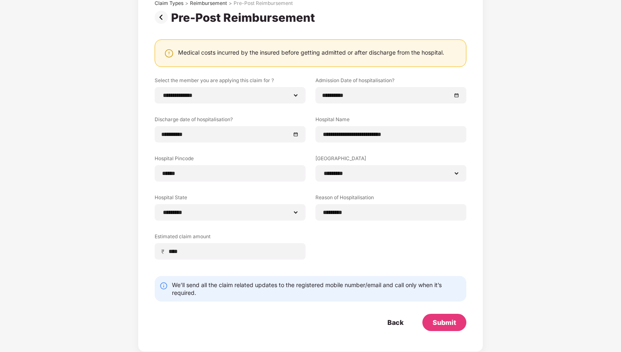
scroll to position [0, 0]
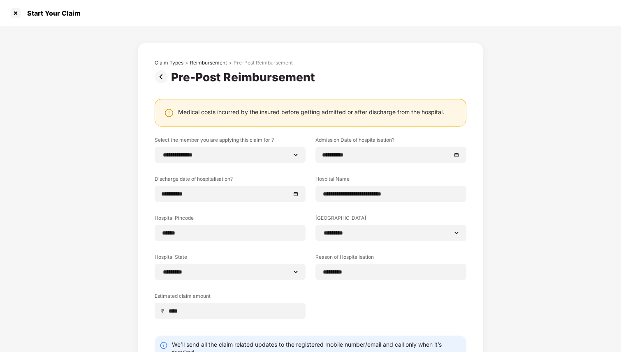
click at [162, 75] on img at bounding box center [163, 76] width 16 height 13
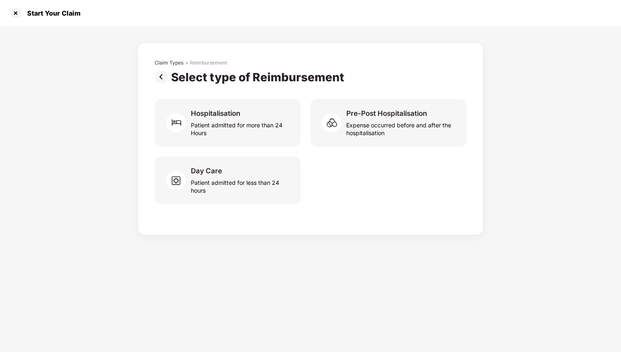
click at [160, 79] on img at bounding box center [163, 76] width 16 height 13
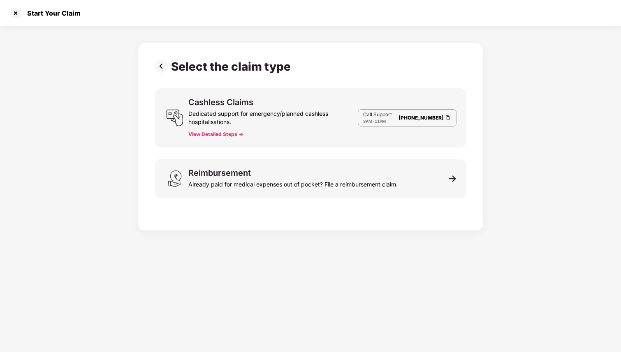
click at [161, 67] on img at bounding box center [163, 66] width 16 height 13
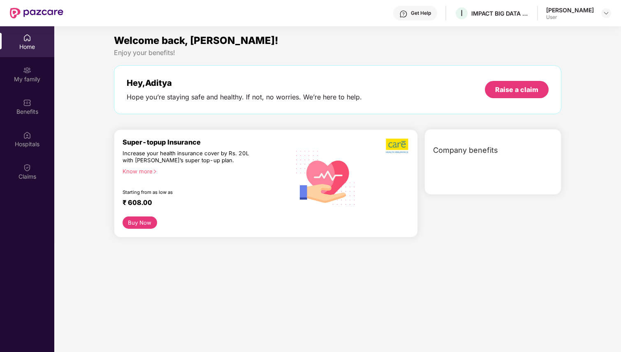
scroll to position [46, 0]
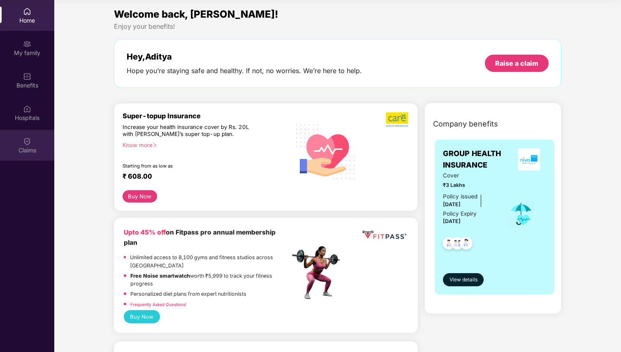
click at [27, 148] on div "Claims" at bounding box center [27, 150] width 54 height 8
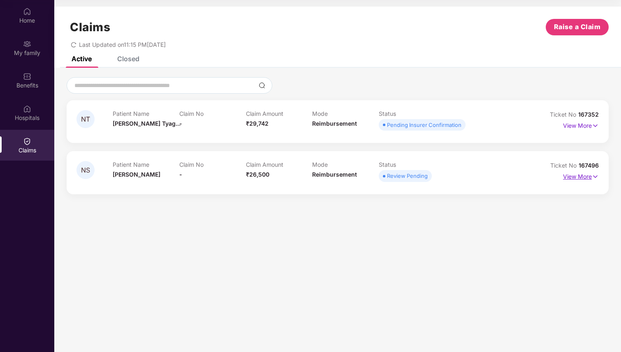
click at [596, 176] on img at bounding box center [595, 176] width 7 height 9
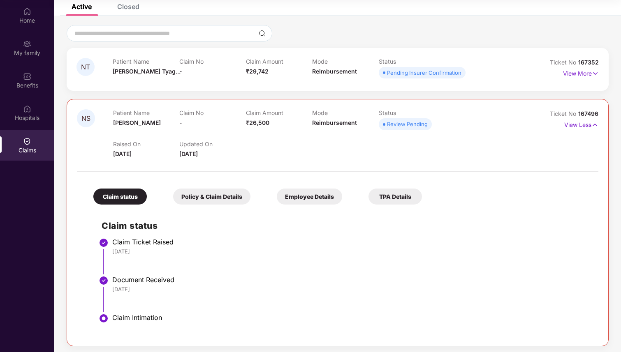
scroll to position [55, 0]
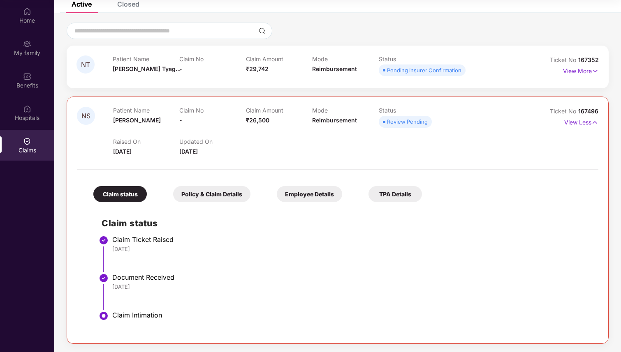
click at [411, 127] on span "Review Pending" at bounding box center [405, 122] width 53 height 12
click at [407, 123] on div "Review Pending" at bounding box center [407, 122] width 41 height 8
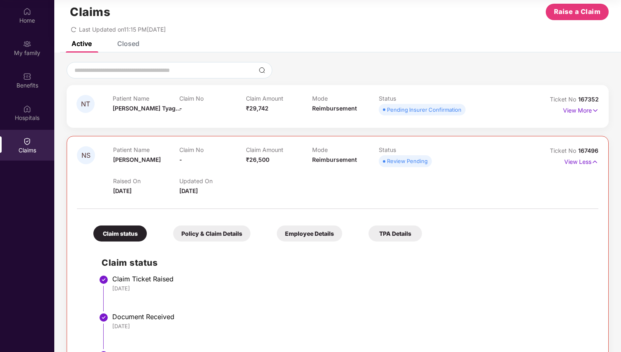
scroll to position [0, 0]
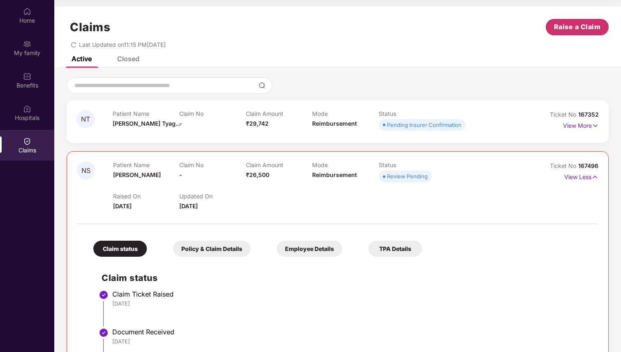
click at [554, 29] on span "Raise a Claim" at bounding box center [577, 27] width 47 height 10
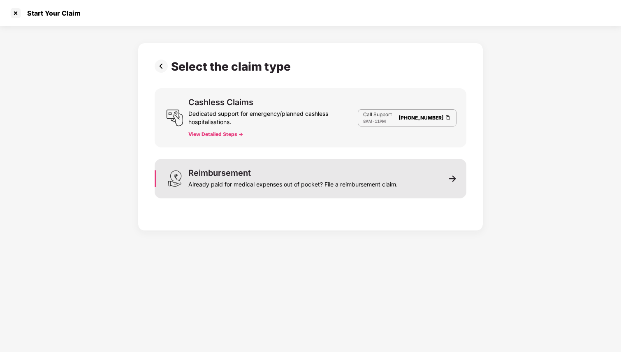
click at [409, 178] on div "Reimbursement Already paid for medical expenses out of pocket? File a reimburse…" at bounding box center [311, 178] width 312 height 39
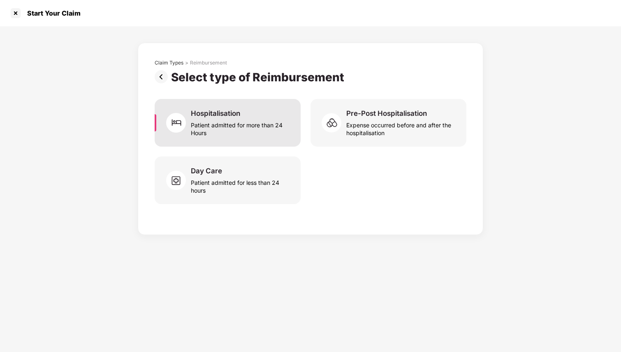
click at [258, 122] on div "Patient admitted for more than 24 Hours" at bounding box center [241, 127] width 100 height 19
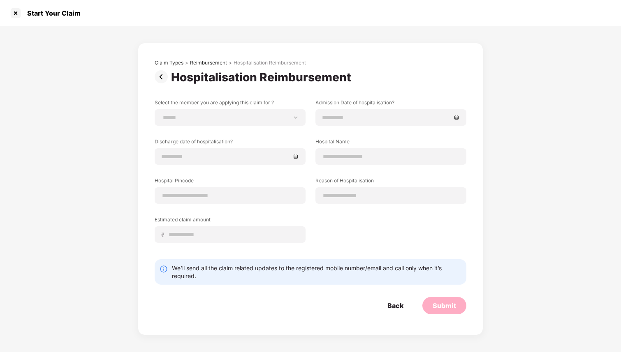
click at [162, 74] on img at bounding box center [163, 76] width 16 height 13
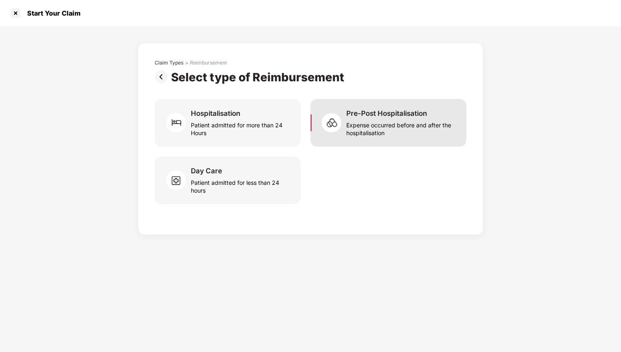
click at [396, 123] on div "Expense occurred before and after the hospitalisation" at bounding box center [401, 127] width 110 height 19
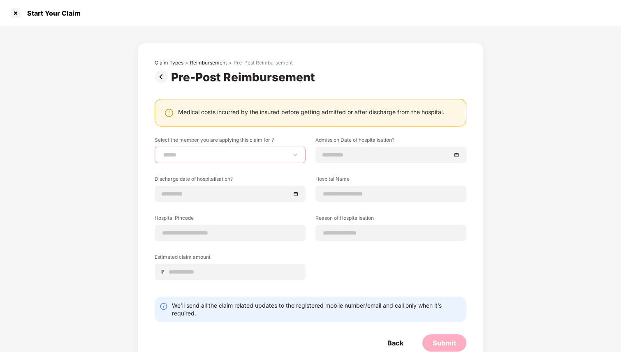
click at [240, 154] on select "**********" at bounding box center [230, 155] width 137 height 7
select select "**********"
click at [162, 152] on select "**********" at bounding box center [230, 155] width 137 height 7
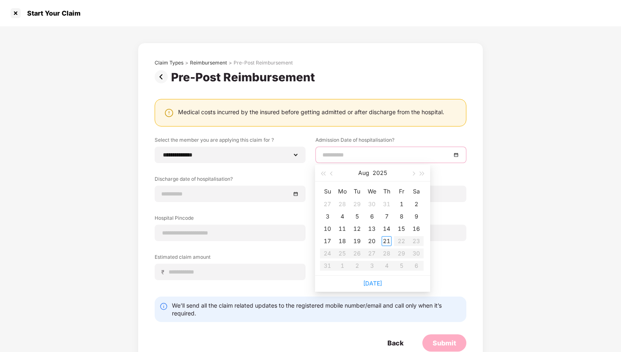
click at [353, 155] on input at bounding box center [386, 155] width 129 height 9
type input "**********"
click at [332, 170] on button "button" at bounding box center [331, 173] width 9 height 16
type input "**********"
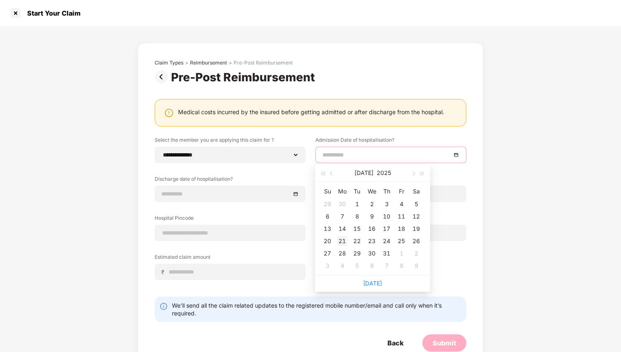
click at [344, 242] on div "21" at bounding box center [342, 242] width 10 height 10
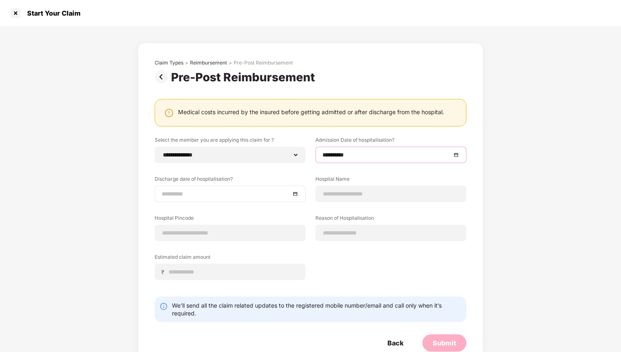
click at [233, 197] on input at bounding box center [226, 194] width 129 height 9
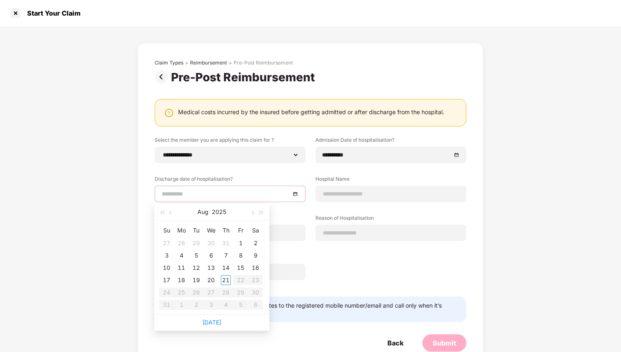
type input "**********"
click at [172, 213] on span "button" at bounding box center [171, 213] width 4 height 4
type input "**********"
click at [211, 279] on div "23" at bounding box center [211, 281] width 10 height 10
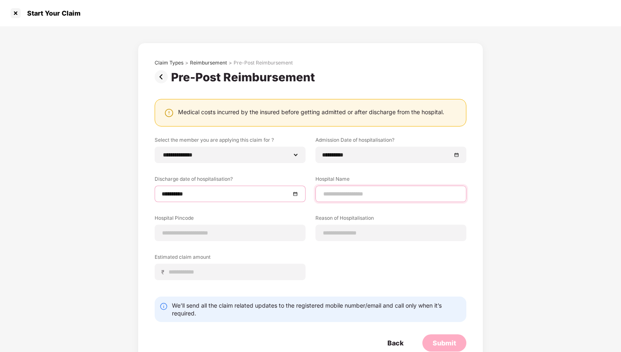
click at [353, 196] on input at bounding box center [390, 194] width 137 height 9
type input "**********"
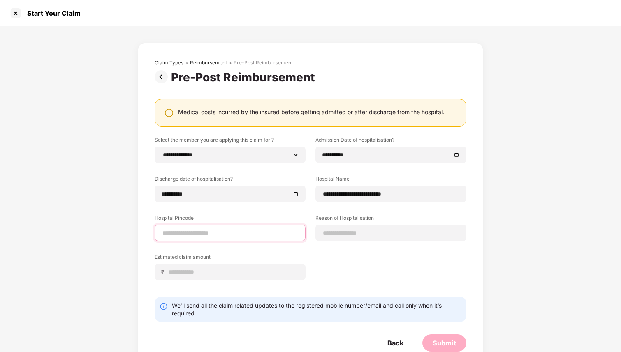
click at [239, 237] on input at bounding box center [230, 233] width 137 height 9
type input "******"
select select "*********"
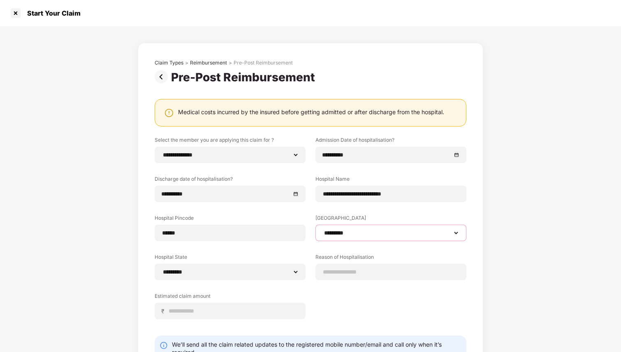
click at [346, 230] on select "**********" at bounding box center [390, 233] width 137 height 7
click at [343, 273] on input at bounding box center [390, 272] width 137 height 9
type input "**********"
click at [211, 311] on input at bounding box center [233, 311] width 130 height 9
click at [274, 312] on input at bounding box center [233, 311] width 130 height 9
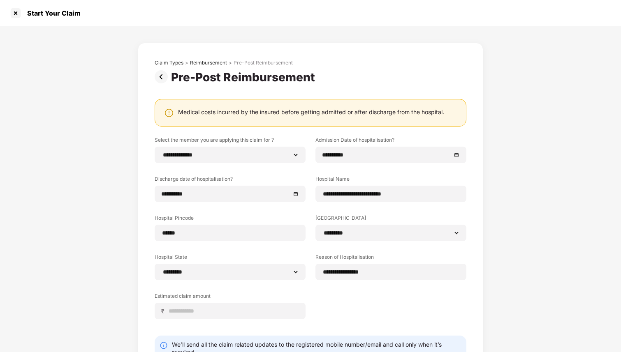
click at [339, 308] on div "**********" at bounding box center [311, 234] width 312 height 195
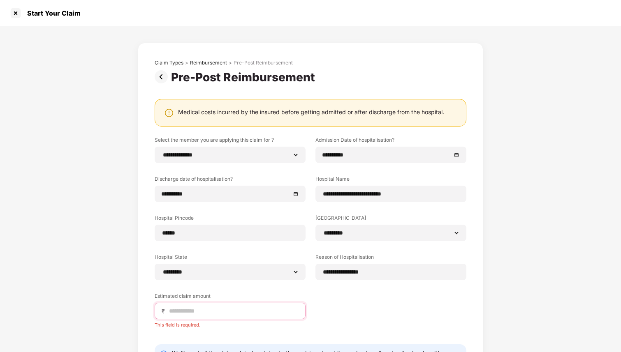
click at [193, 310] on input at bounding box center [233, 311] width 130 height 9
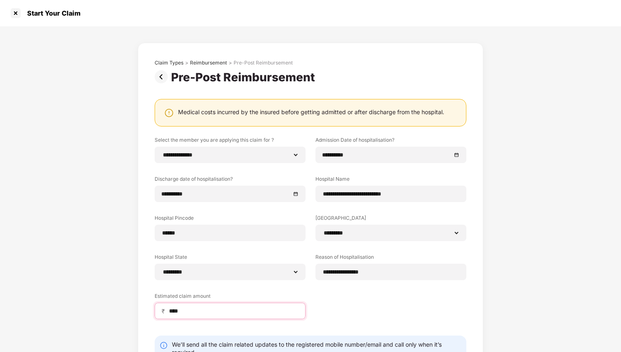
type input "****"
click at [334, 323] on div "**********" at bounding box center [311, 234] width 312 height 195
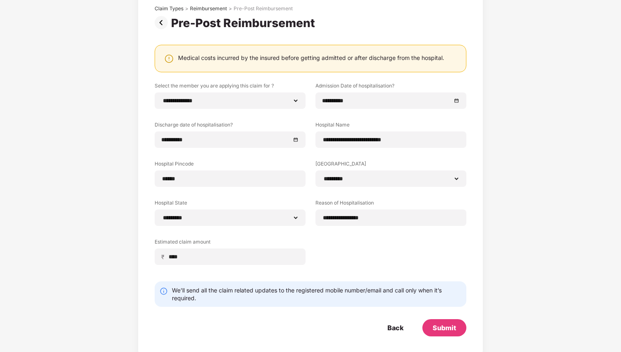
scroll to position [60, 0]
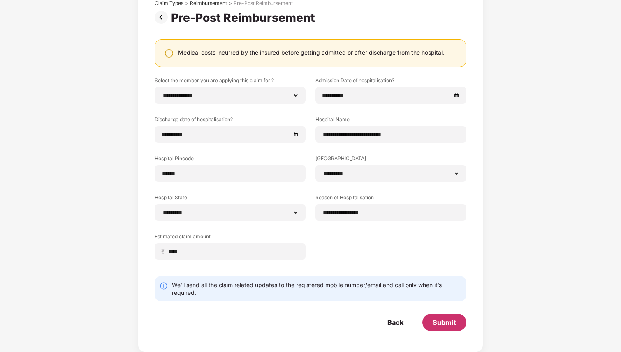
click at [450, 327] on div "Submit" at bounding box center [444, 322] width 23 height 9
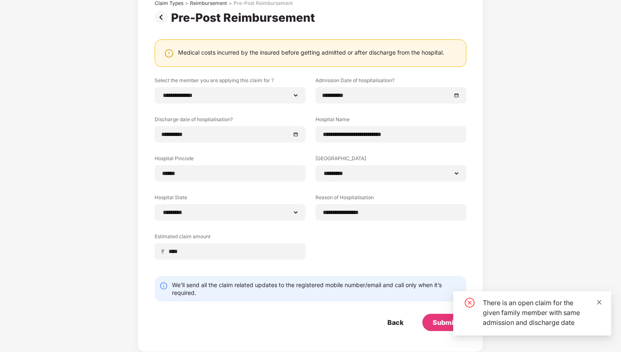
click at [598, 302] on icon "close" at bounding box center [599, 302] width 5 height 5
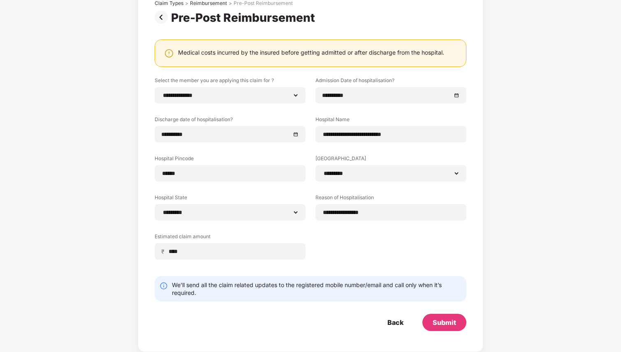
scroll to position [0, 0]
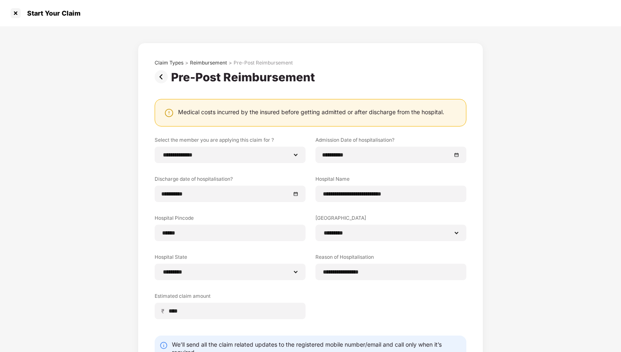
click at [162, 78] on img at bounding box center [163, 76] width 16 height 13
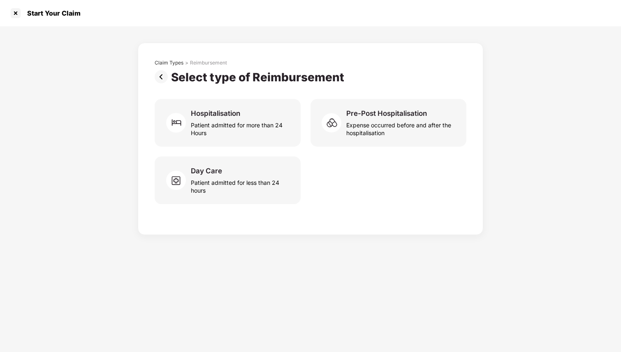
click at [161, 78] on img at bounding box center [163, 76] width 16 height 13
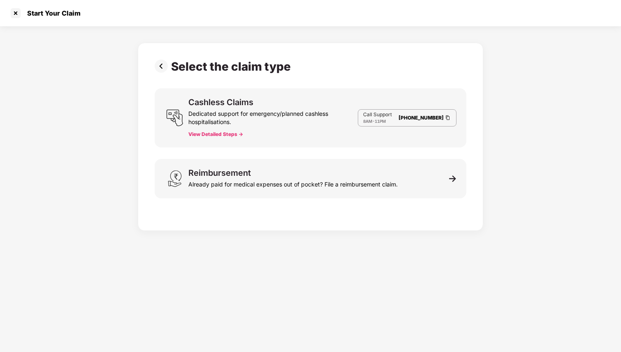
click at [161, 66] on img at bounding box center [163, 66] width 16 height 13
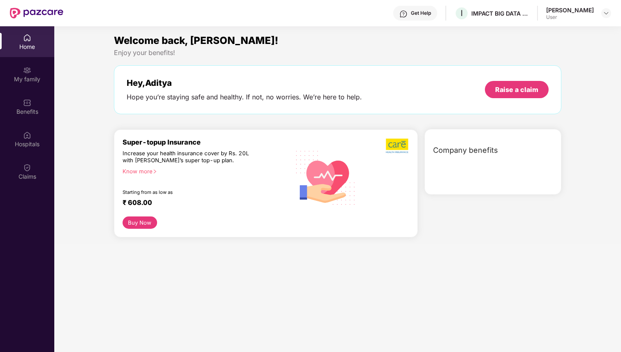
scroll to position [46, 0]
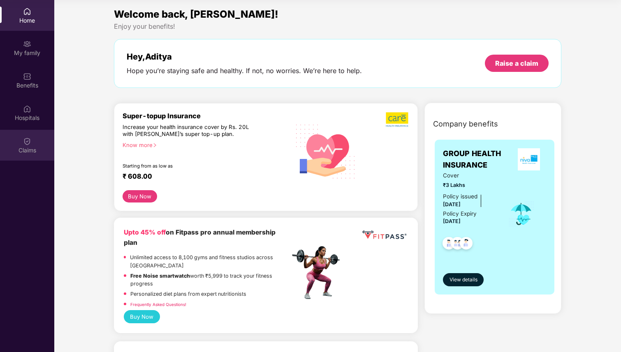
click at [23, 142] on img at bounding box center [27, 141] width 8 height 8
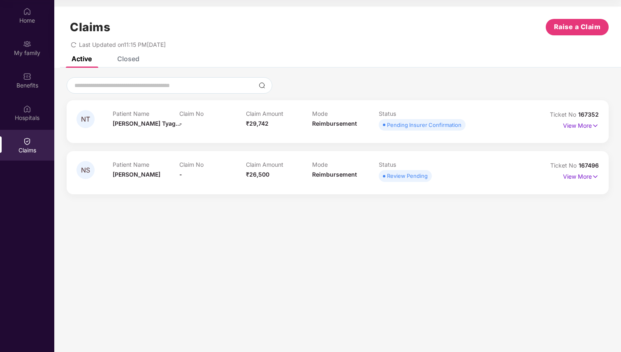
click at [589, 164] on span "167496" at bounding box center [589, 165] width 20 height 7
click at [440, 185] on div "NS Patient Name Nidhi Sharma Claim No - Claim Amount ₹26,500 Mode Reimbursement…" at bounding box center [338, 172] width 542 height 43
drag, startPoint x: 598, startPoint y: 165, endPoint x: 549, endPoint y: 166, distance: 49.4
click at [549, 166] on div "Ticket No 167496" at bounding box center [565, 165] width 65 height 9
copy div "Ticket No 167496"
